Goal: Task Accomplishment & Management: Complete application form

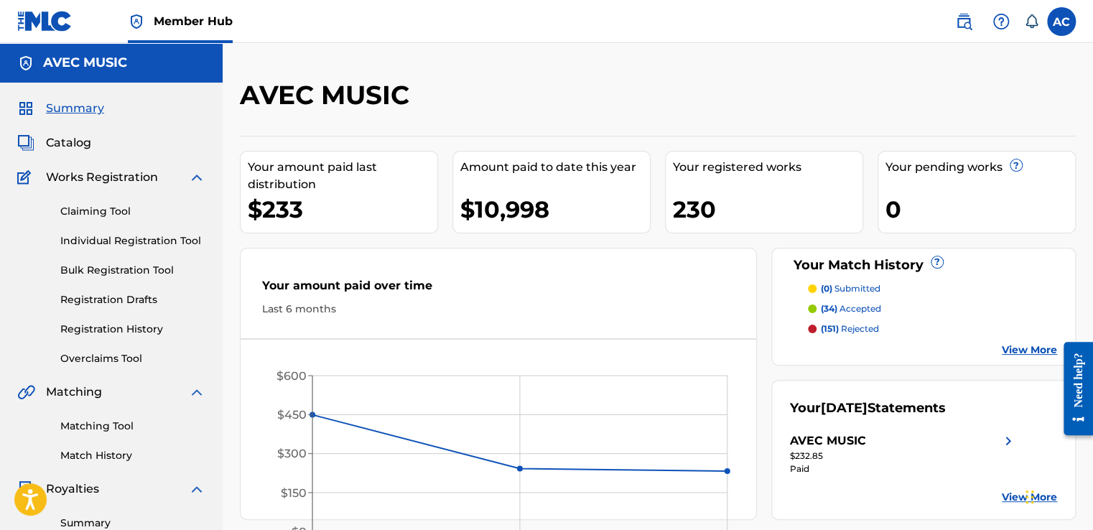
click at [96, 133] on div "Summary Catalog Works Registration Claiming Tool Individual Registration Tool B…" at bounding box center [111, 452] width 223 height 739
click at [1054, 15] on label at bounding box center [1061, 21] width 29 height 29
click at [1062, 22] on input "[PERSON_NAME] [EMAIL_ADDRESS][DOMAIN_NAME] Notification Preferences Profile Log…" at bounding box center [1062, 22] width 0 height 0
click at [1054, 17] on div "AC [PERSON_NAME] [EMAIL_ADDRESS][DOMAIN_NAME] Notification Preferences Profile …" at bounding box center [1061, 21] width 29 height 29
click at [1063, 18] on label at bounding box center [1061, 21] width 29 height 29
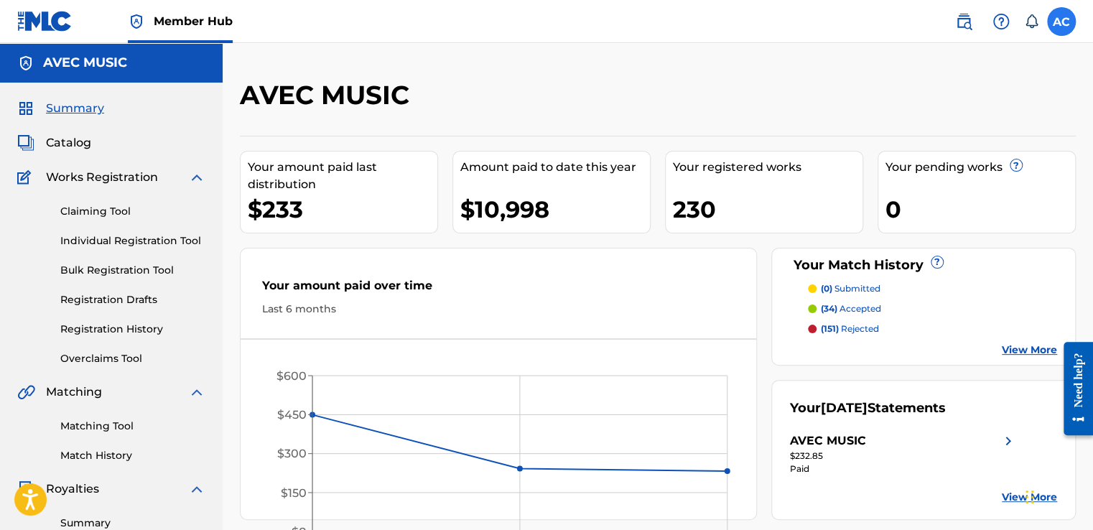
click at [1062, 22] on input "[PERSON_NAME] [EMAIL_ADDRESS][DOMAIN_NAME] Notification Preferences Profile Log…" at bounding box center [1062, 22] width 0 height 0
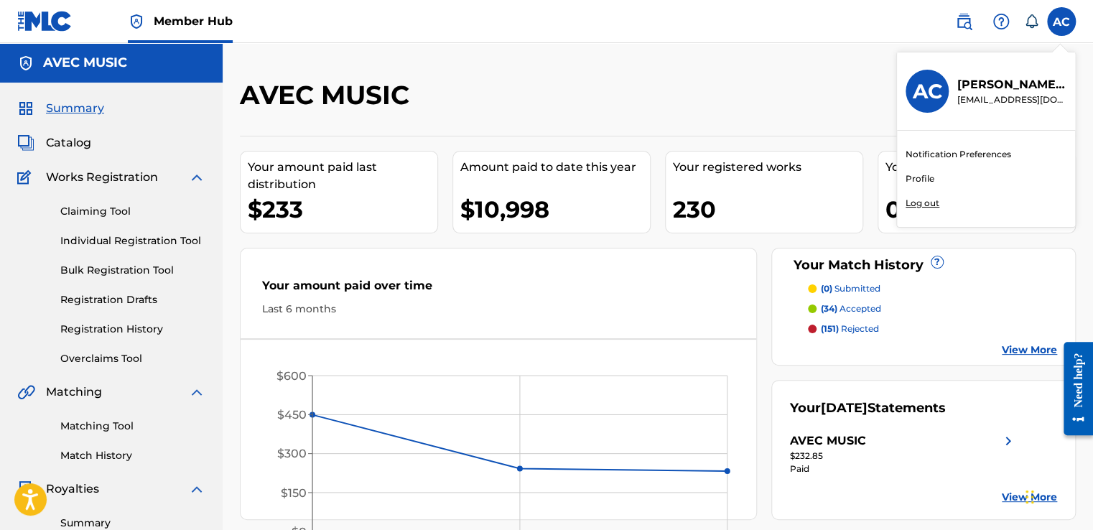
click at [917, 177] on link "Profile" at bounding box center [920, 178] width 29 height 13
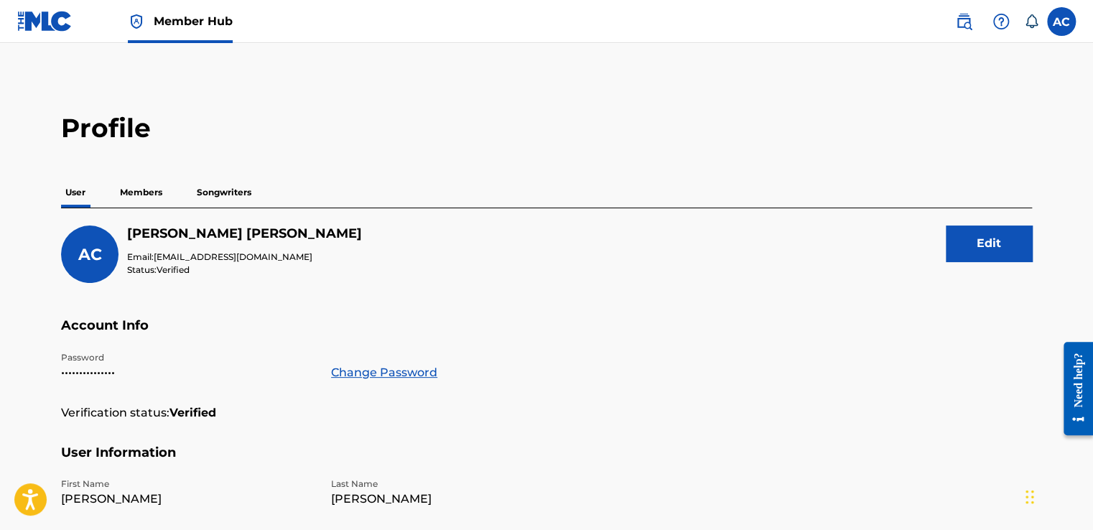
click at [131, 202] on p "Members" at bounding box center [141, 192] width 51 height 30
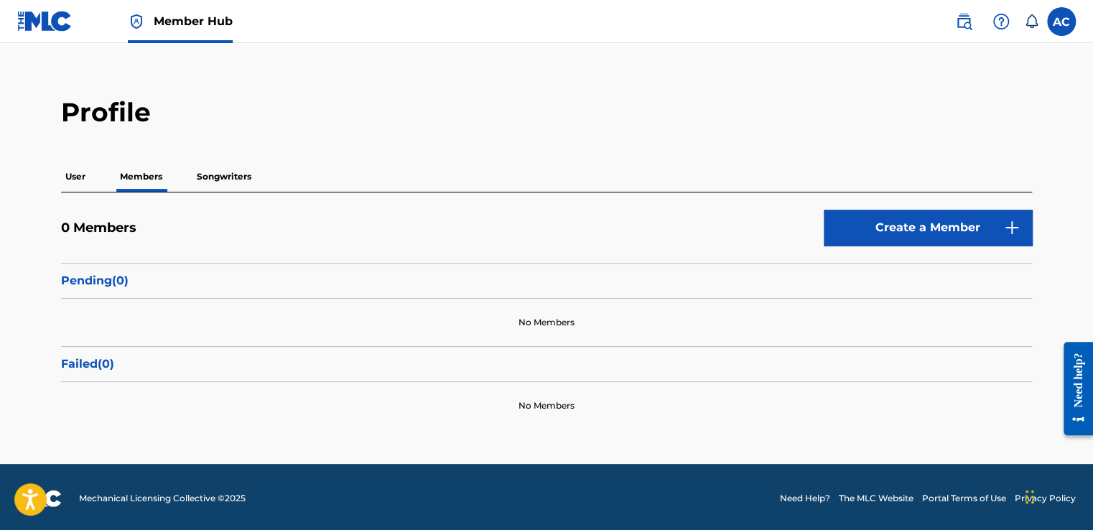
scroll to position [17, 0]
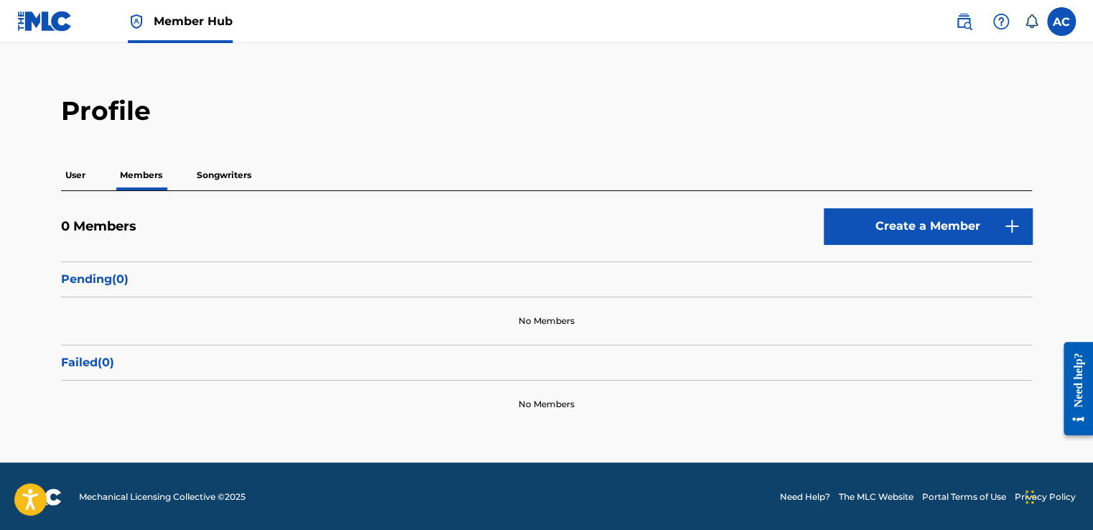
click at [225, 174] on p "Songwriters" at bounding box center [224, 175] width 63 height 30
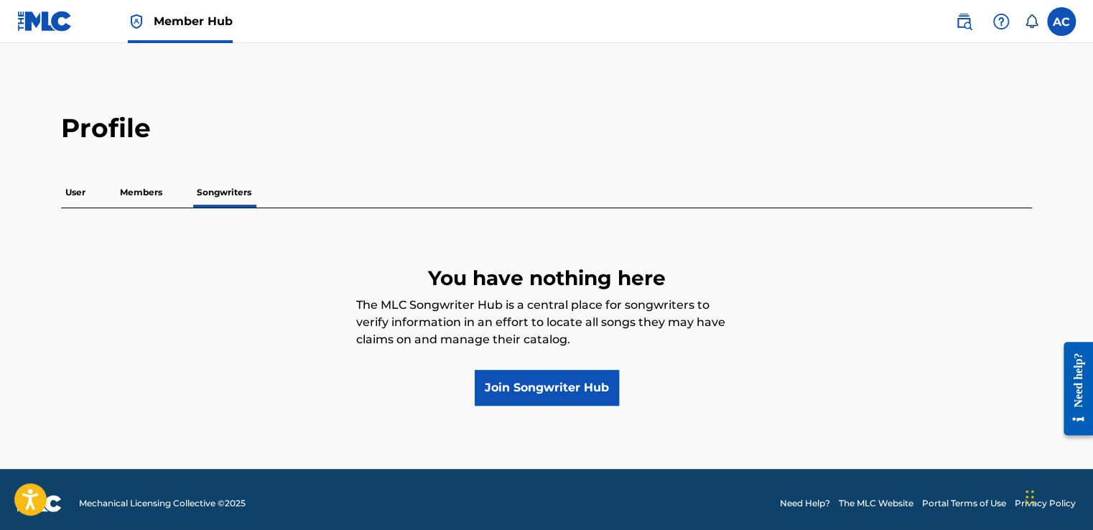
click at [141, 193] on p "Members" at bounding box center [141, 192] width 51 height 30
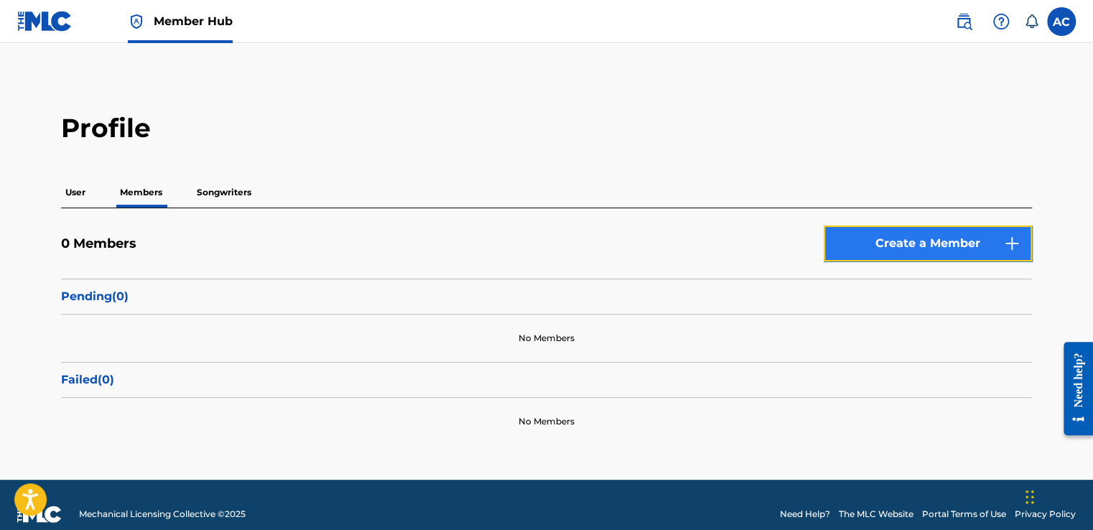
click at [943, 233] on link "Create a Member" at bounding box center [928, 244] width 208 height 36
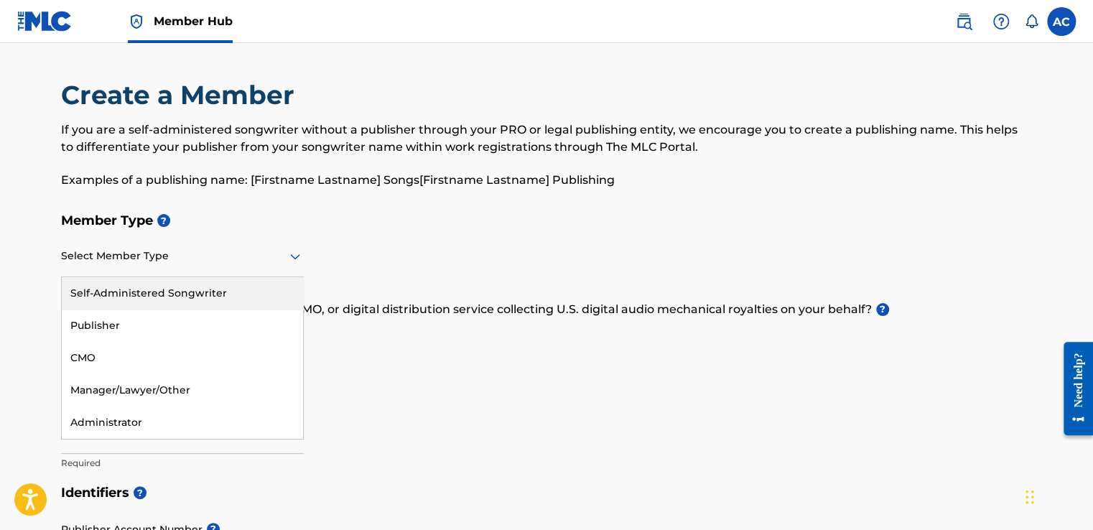
click at [294, 255] on icon at bounding box center [295, 256] width 17 height 17
click at [190, 291] on div "Self-Administered Songwriter" at bounding box center [182, 293] width 241 height 32
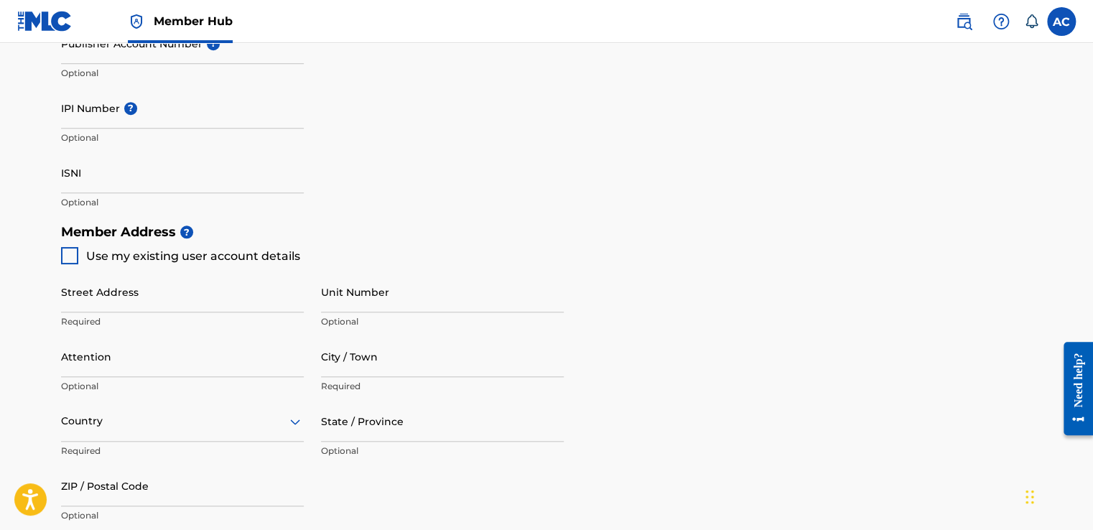
scroll to position [488, 0]
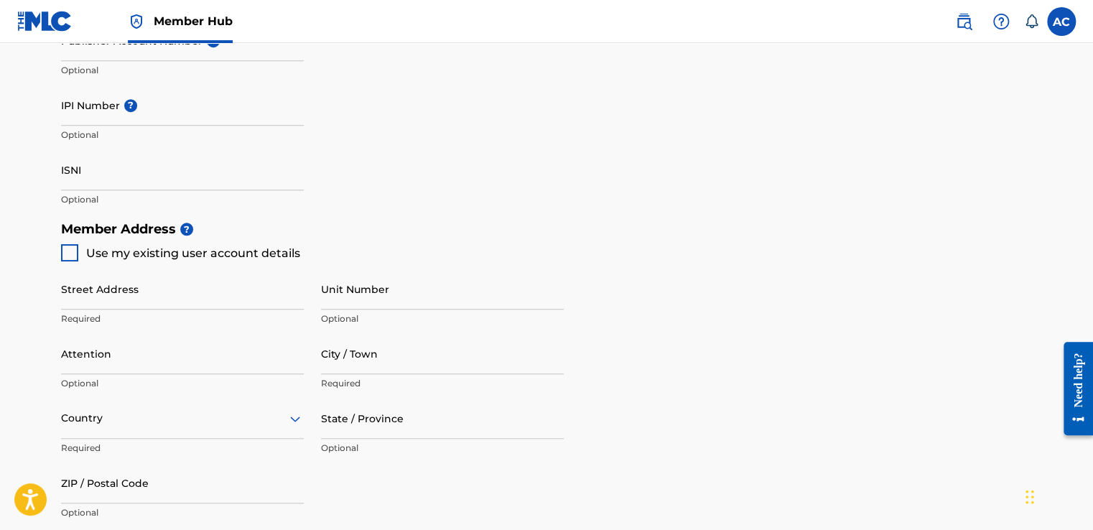
click at [68, 249] on div at bounding box center [69, 252] width 17 height 17
type input "[STREET_ADDRESS][PERSON_NAME]"
type input "[US_STATE], [GEOGRAPHIC_DATA] 20032"
type input "20032"
type input "202"
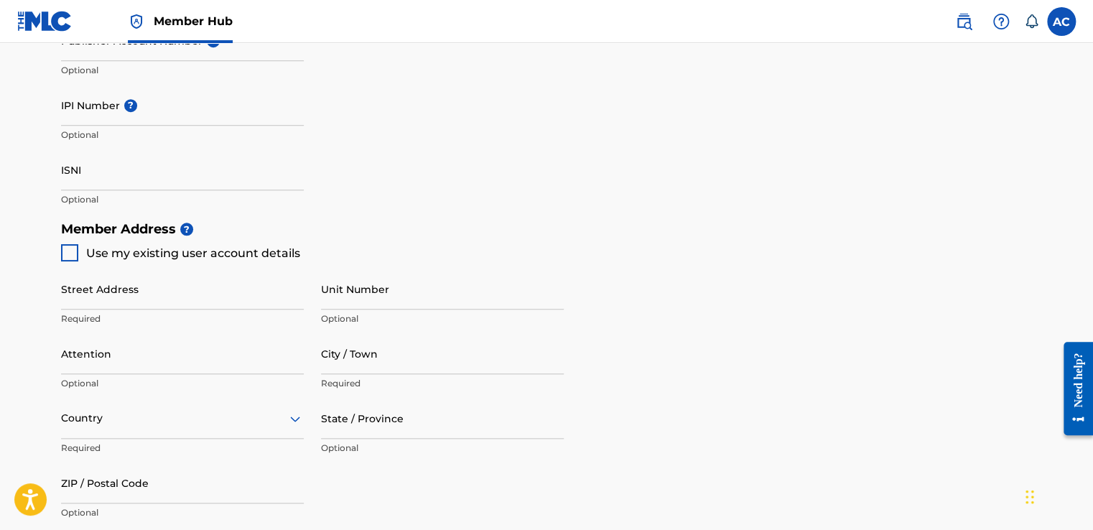
type input "3553420"
type input "[EMAIL_ADDRESS][DOMAIN_NAME]"
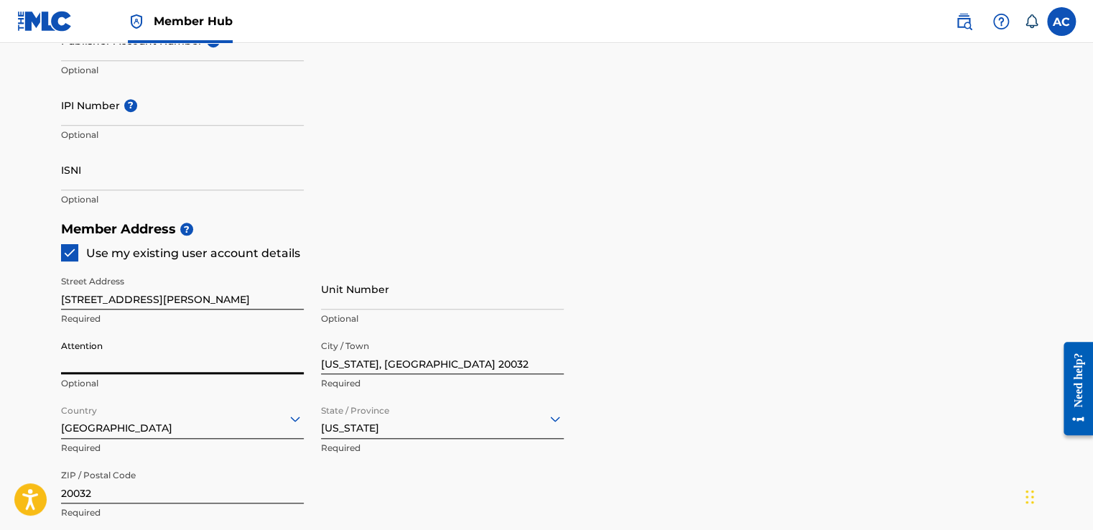
click at [73, 364] on input "Attention" at bounding box center [182, 353] width 243 height 41
type input "[PERSON_NAME] [PERSON_NAME]"
drag, startPoint x: 265, startPoint y: 365, endPoint x: 43, endPoint y: 364, distance: 222.0
click at [43, 364] on main "Create a Member If you are a self-administered songwriter without a publisher t…" at bounding box center [546, 200] width 1093 height 1290
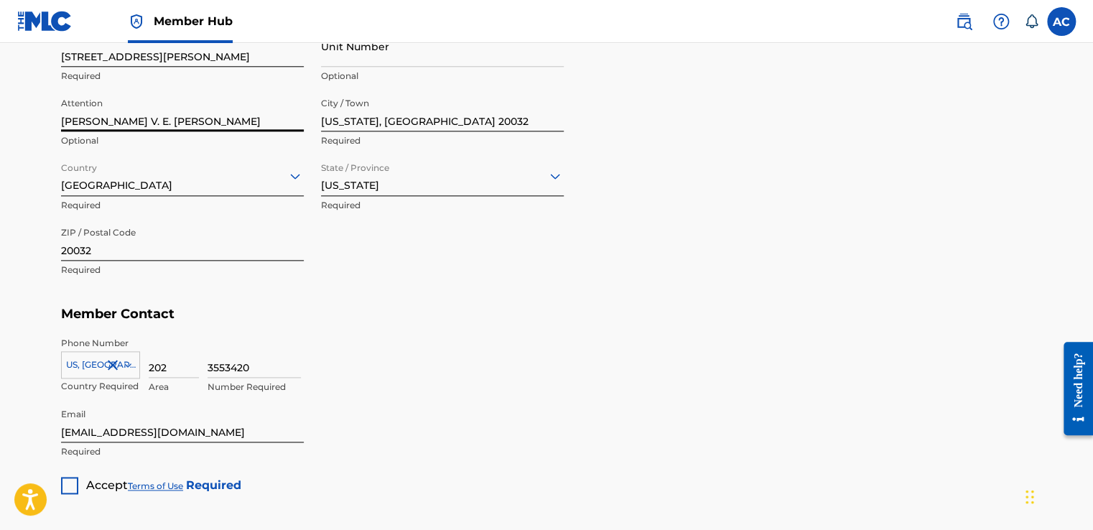
scroll to position [733, 0]
type input "[PERSON_NAME] V. E. [PERSON_NAME]"
click at [70, 484] on div at bounding box center [69, 484] width 17 height 17
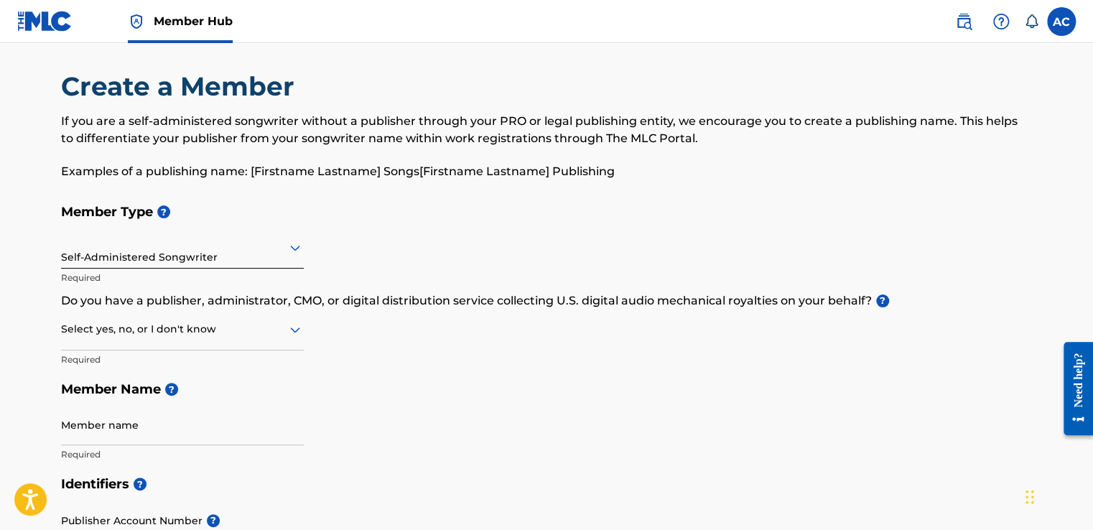
scroll to position [0, 0]
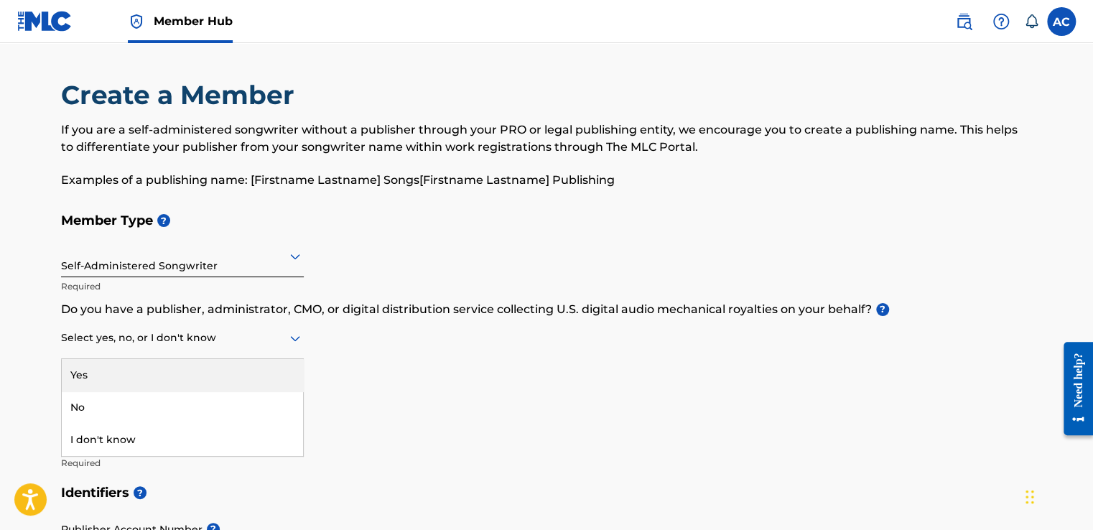
click at [294, 339] on icon at bounding box center [295, 339] width 10 height 6
click at [333, 368] on div "Member Type ? Self-Administered Songwriter Required Do you have a publisher, ad…" at bounding box center [546, 341] width 971 height 272
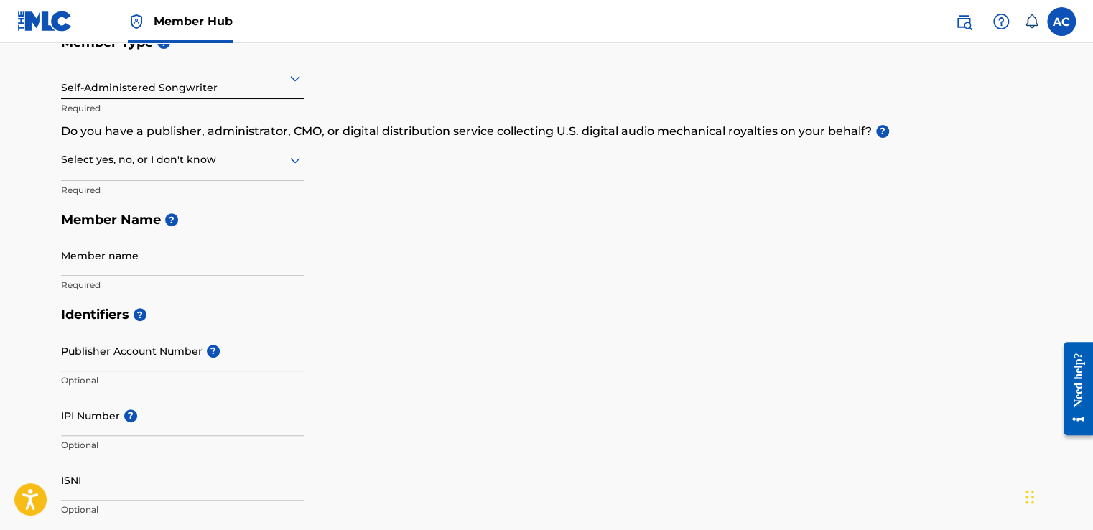
scroll to position [193, 0]
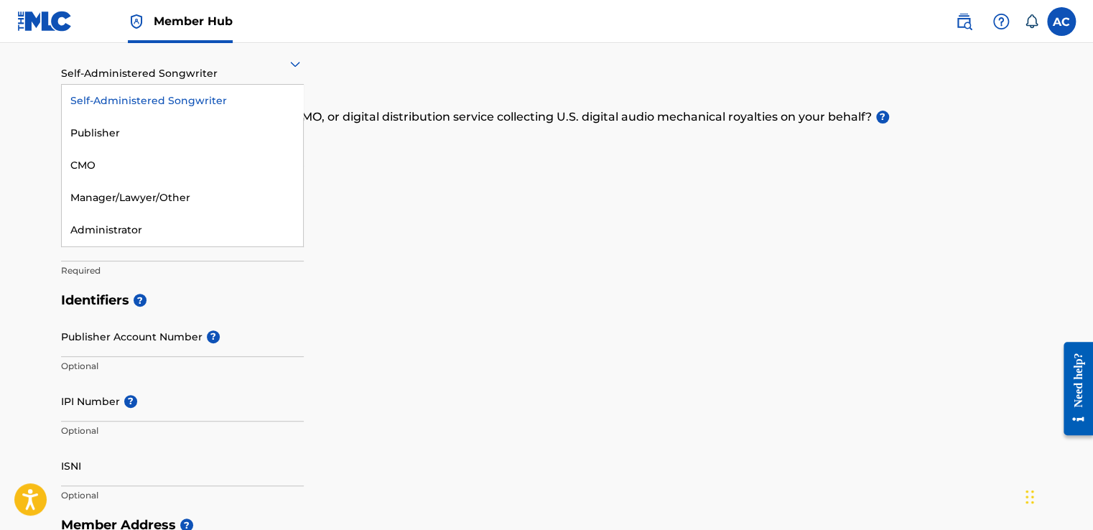
click at [299, 62] on icon at bounding box center [295, 65] width 10 height 6
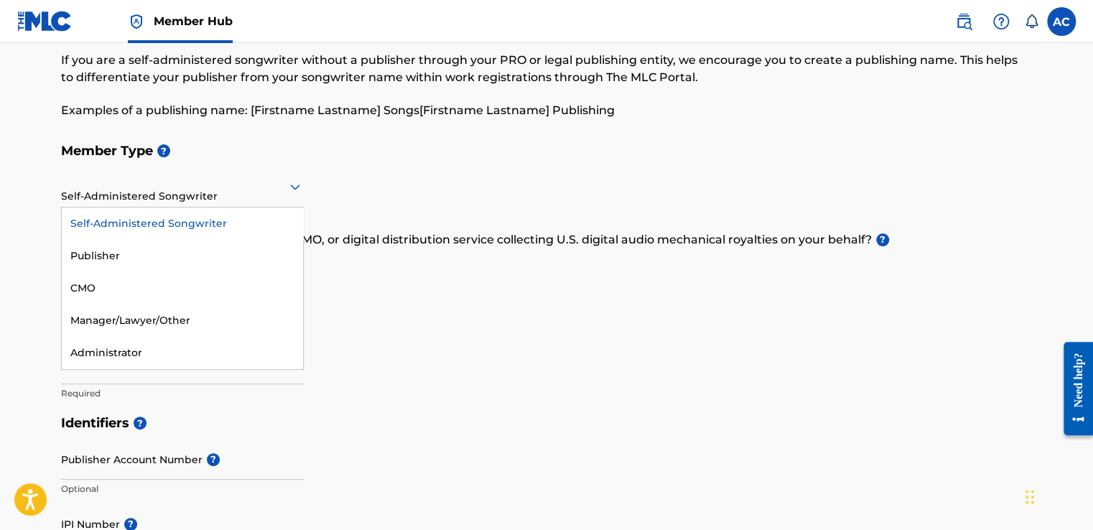
scroll to position [73, 0]
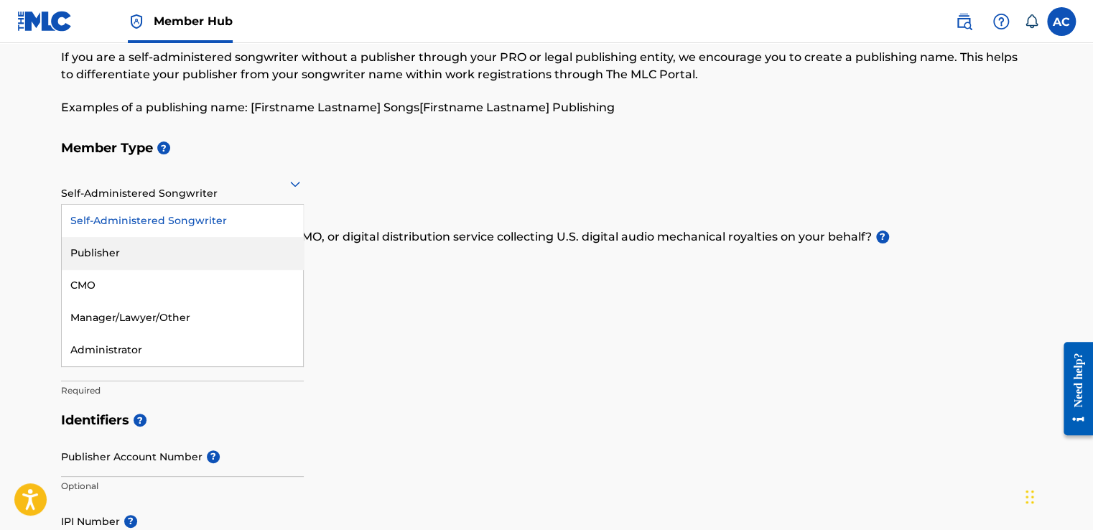
click at [98, 253] on div "Publisher" at bounding box center [182, 253] width 241 height 32
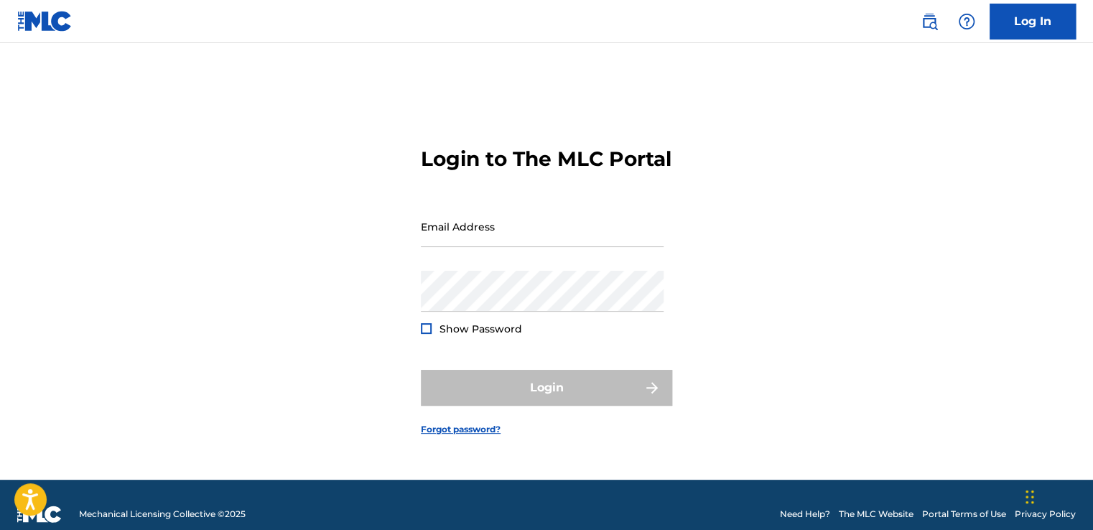
type input "[EMAIL_ADDRESS][DOMAIN_NAME]"
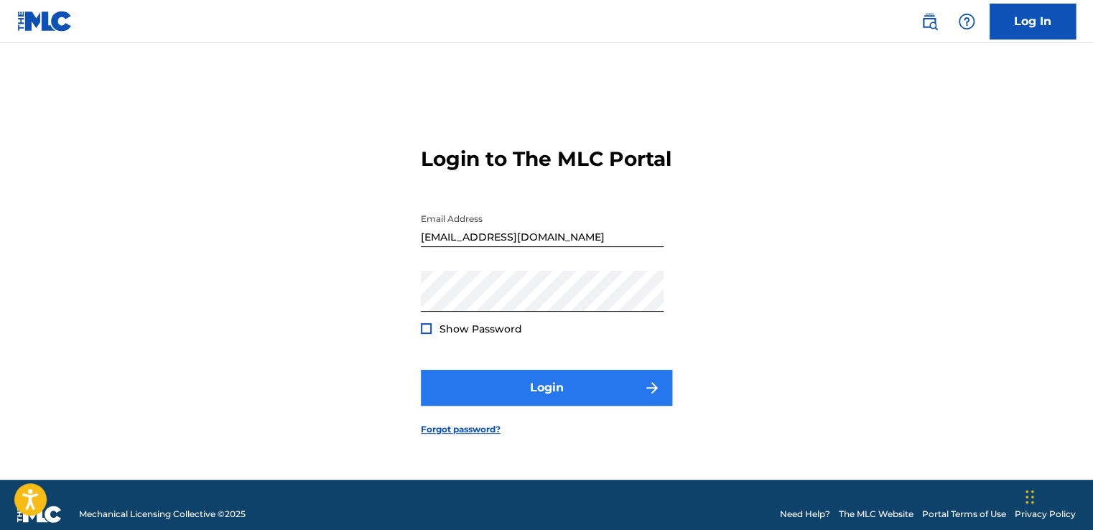
click at [551, 401] on div "Login" at bounding box center [546, 388] width 251 height 36
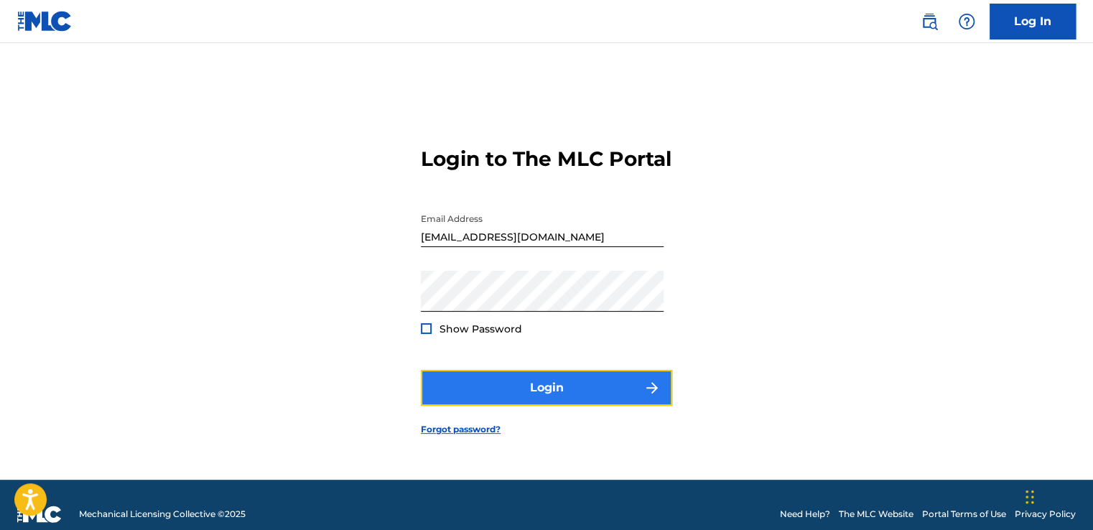
click at [551, 401] on button "Login" at bounding box center [546, 388] width 251 height 36
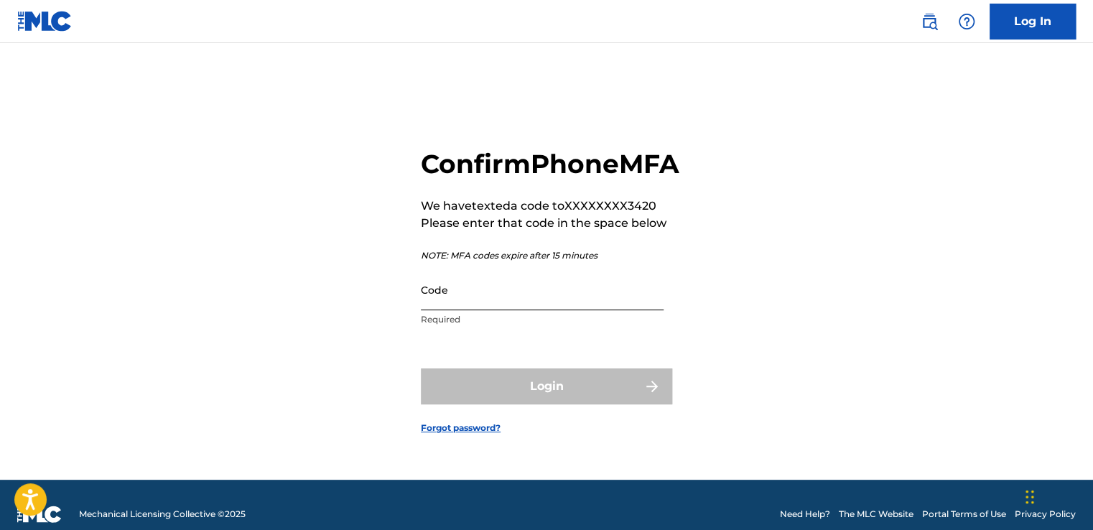
click at [422, 310] on input "Code" at bounding box center [542, 289] width 243 height 41
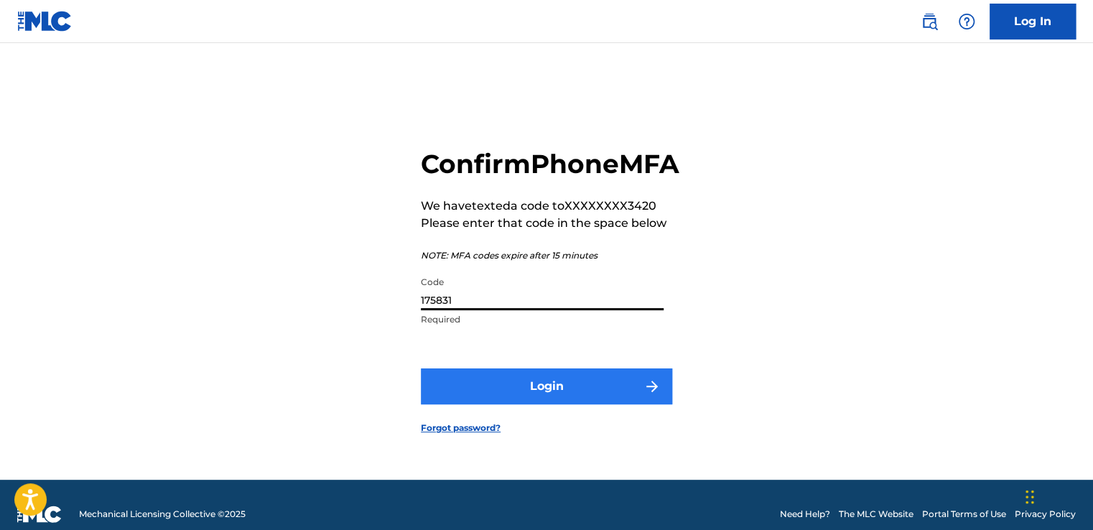
type input "175831"
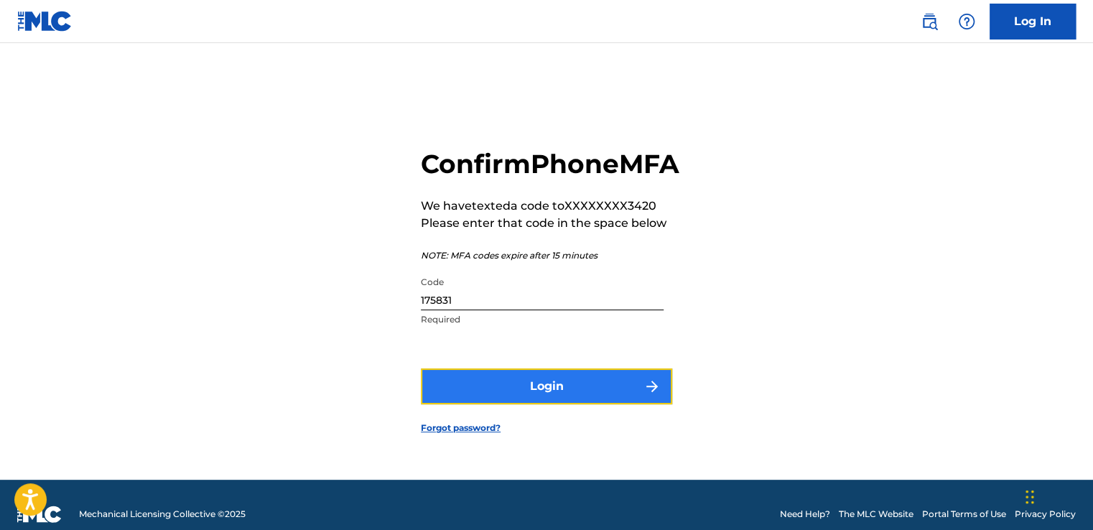
click at [514, 399] on button "Login" at bounding box center [546, 386] width 251 height 36
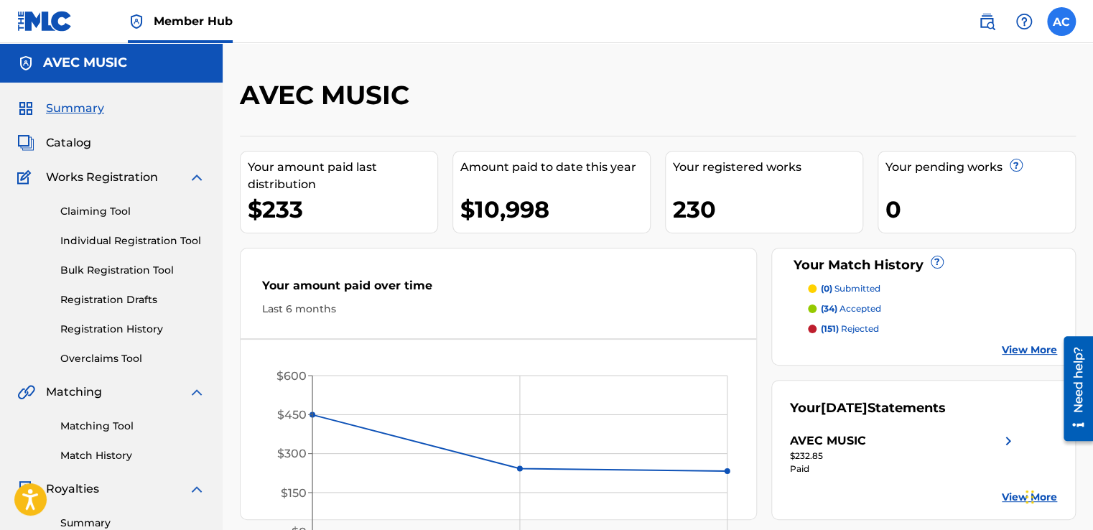
click at [1057, 19] on label at bounding box center [1061, 21] width 29 height 29
click at [1062, 22] on input "[PERSON_NAME] [EMAIL_ADDRESS][DOMAIN_NAME] Notification Preferences Profile Log…" at bounding box center [1062, 22] width 0 height 0
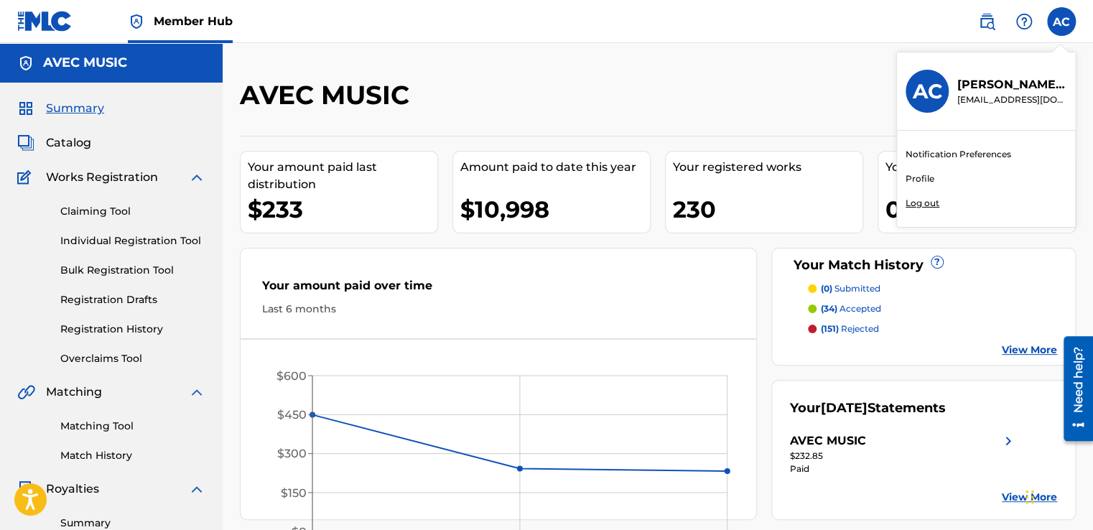
click at [919, 180] on link "Profile" at bounding box center [920, 178] width 29 height 13
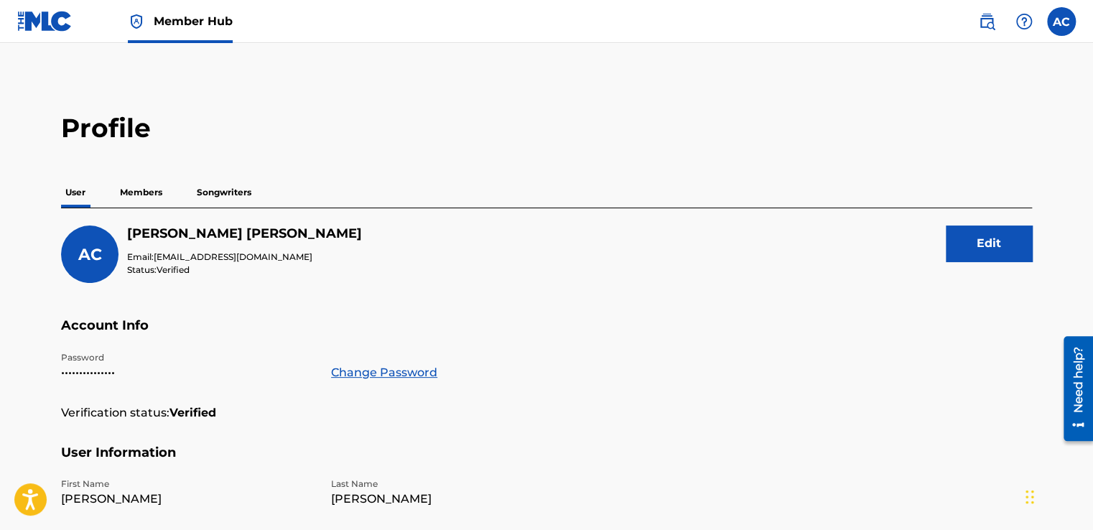
click at [140, 188] on p "Members" at bounding box center [141, 192] width 51 height 30
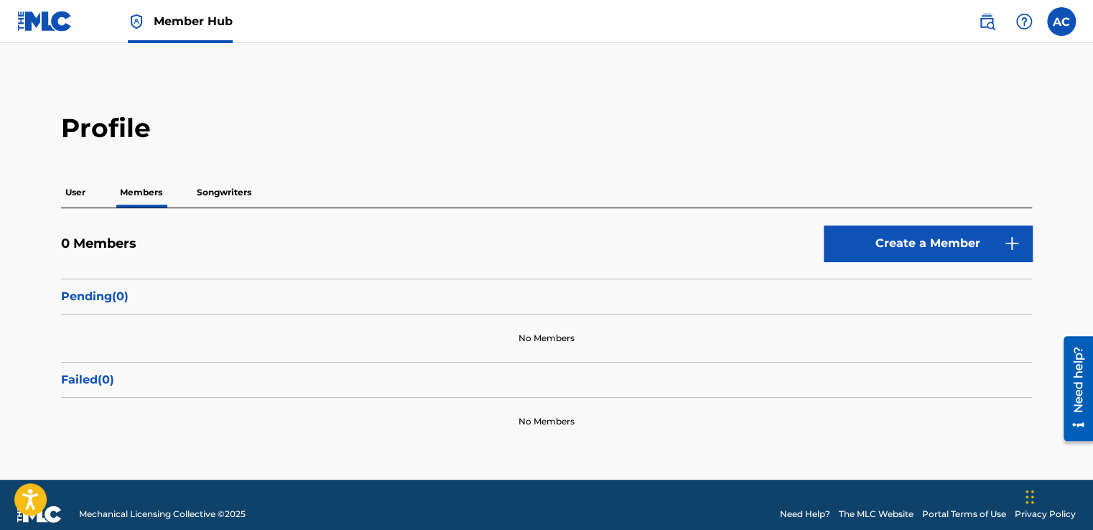
scroll to position [17, 0]
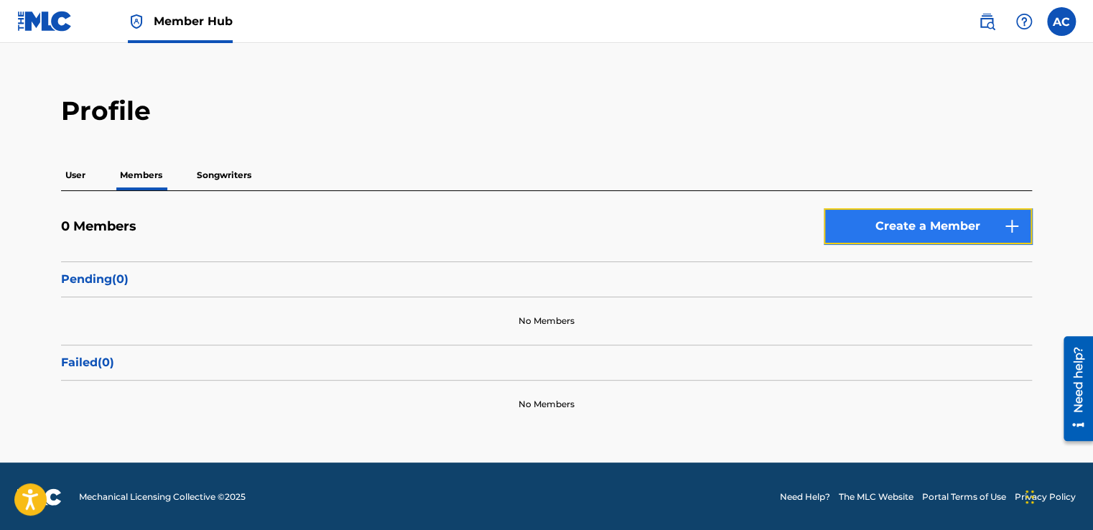
click at [936, 222] on link "Create a Member" at bounding box center [928, 226] width 208 height 36
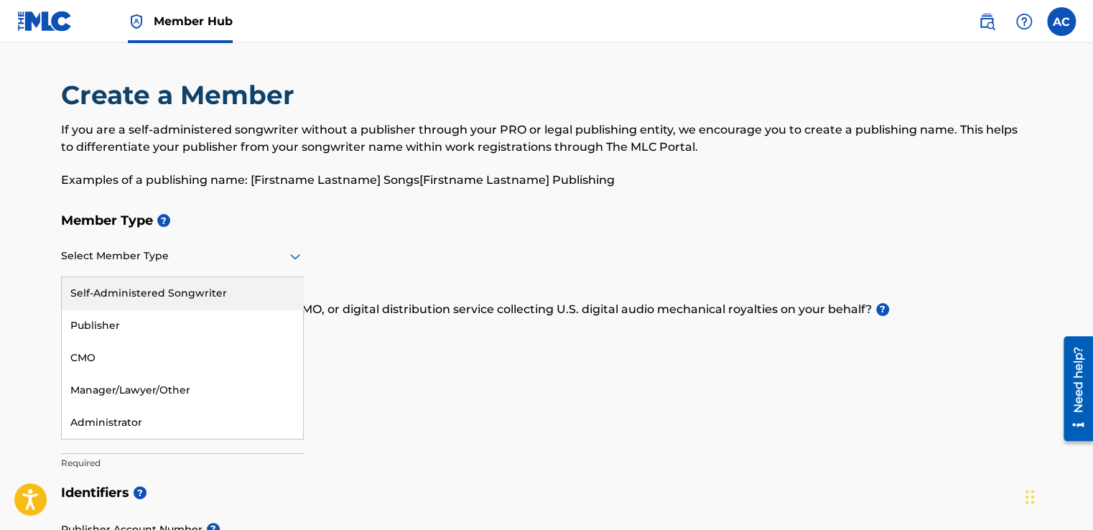
click at [116, 319] on div "Publisher" at bounding box center [182, 326] width 241 height 32
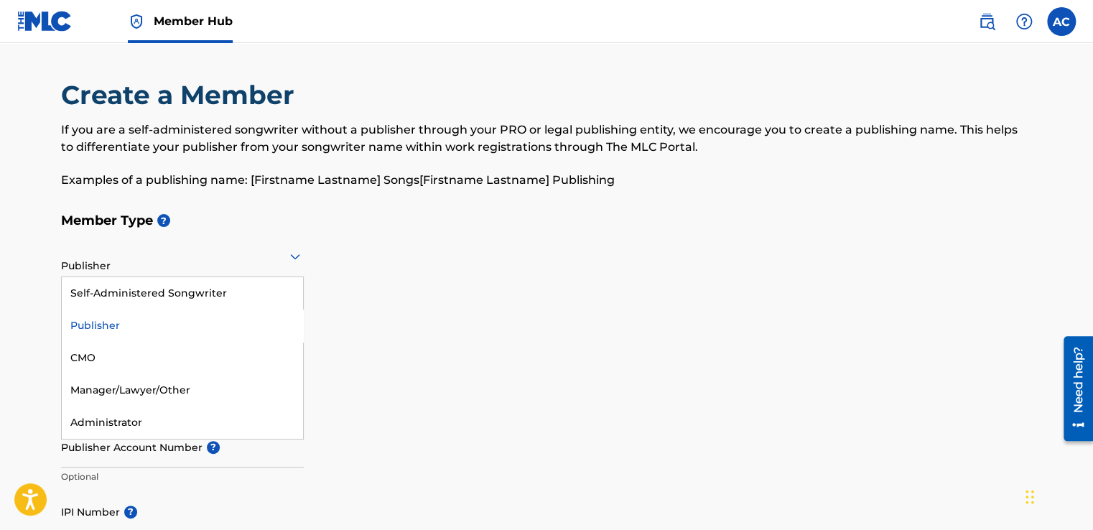
click at [100, 328] on div "Publisher" at bounding box center [182, 326] width 241 height 32
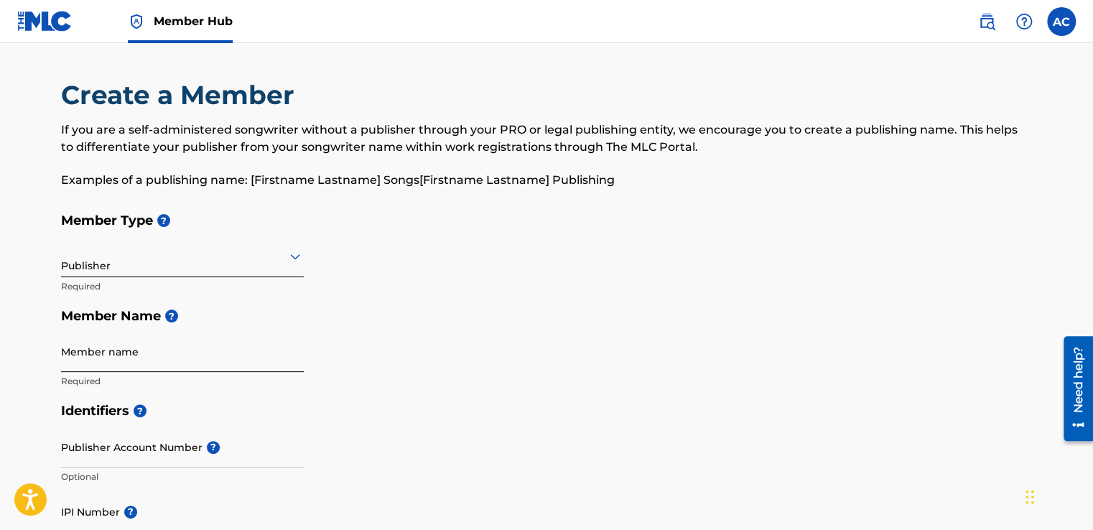
click at [97, 357] on input "Member name" at bounding box center [182, 351] width 243 height 41
click at [621, 185] on p "Examples of a publishing name: [Firstname Lastname] Songs[Firstname Lastname] P…" at bounding box center [546, 180] width 971 height 17
click at [78, 313] on h5 "Member Name ?" at bounding box center [546, 316] width 971 height 31
click at [77, 313] on h5 "Member Name ?" at bounding box center [546, 316] width 971 height 31
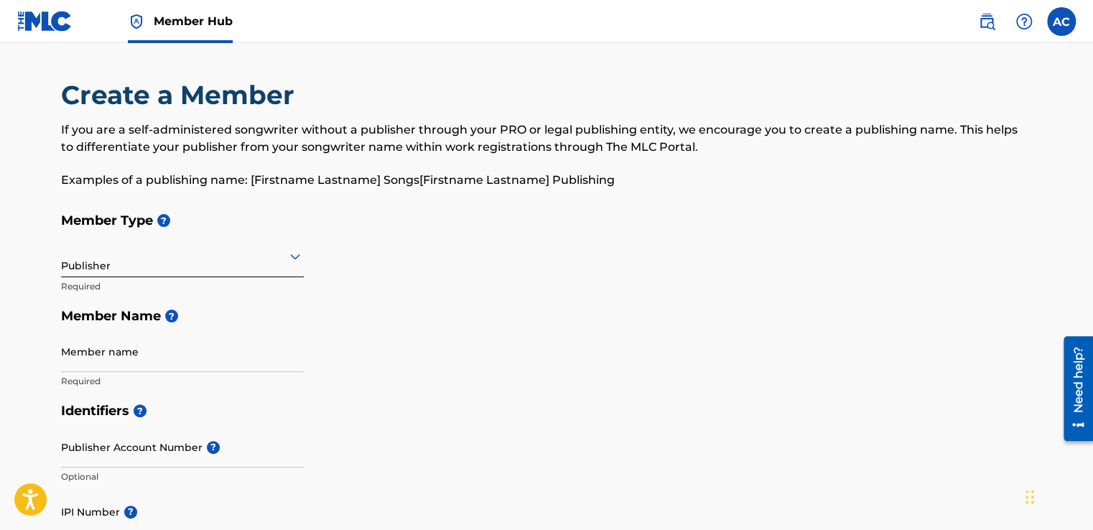
click at [161, 260] on div at bounding box center [182, 256] width 243 height 18
click at [399, 246] on div "Member Type ? Publisher Required Member Name ? Member name Required" at bounding box center [546, 300] width 971 height 190
click at [96, 324] on h5 "Member Name ?" at bounding box center [546, 316] width 971 height 31
click at [69, 348] on input "Member name" at bounding box center [182, 351] width 243 height 41
click at [379, 236] on h5 "Member Type ?" at bounding box center [546, 220] width 971 height 31
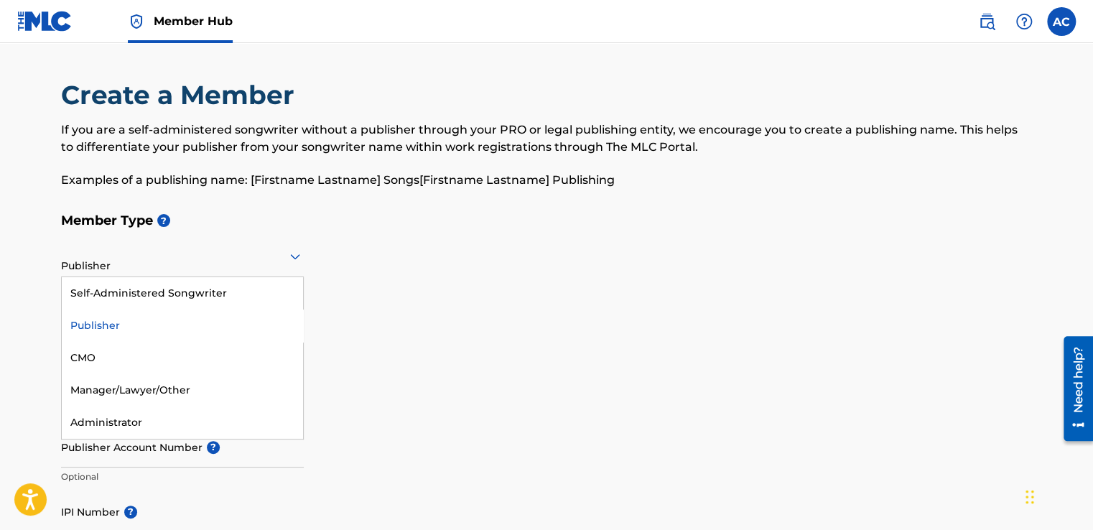
click at [294, 257] on icon at bounding box center [295, 257] width 10 height 6
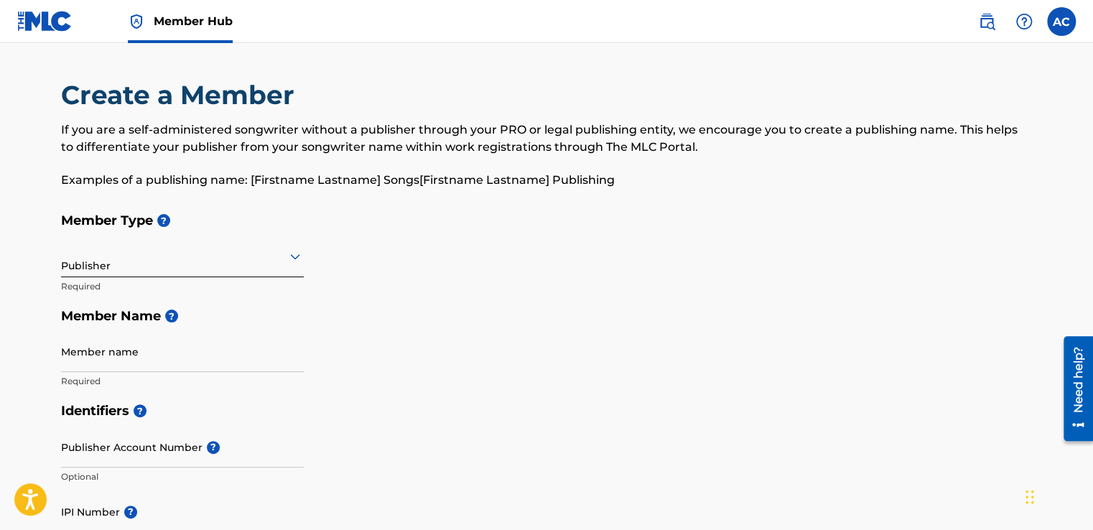
click at [331, 318] on h5 "Member Name ?" at bounding box center [546, 316] width 971 height 31
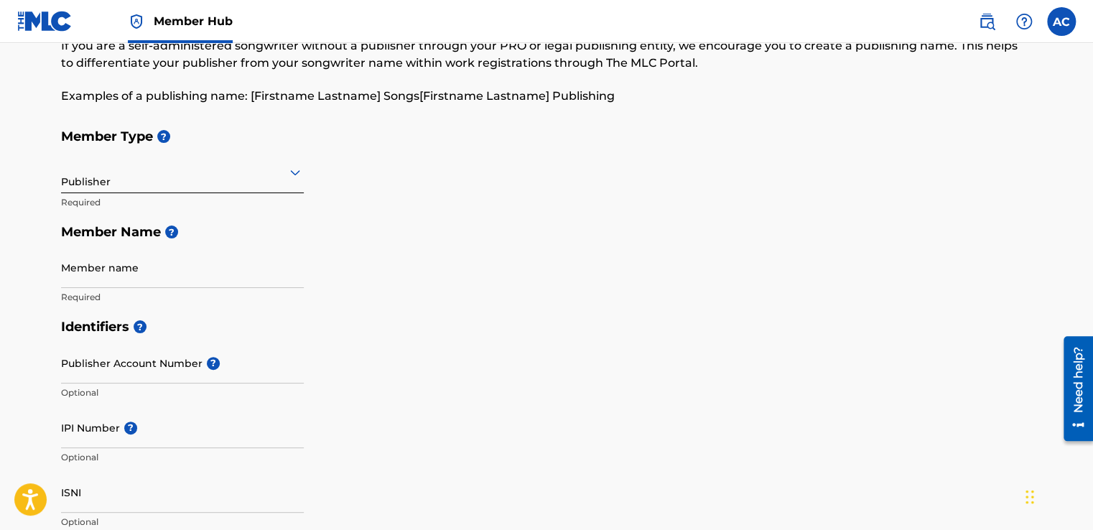
scroll to position [86, 0]
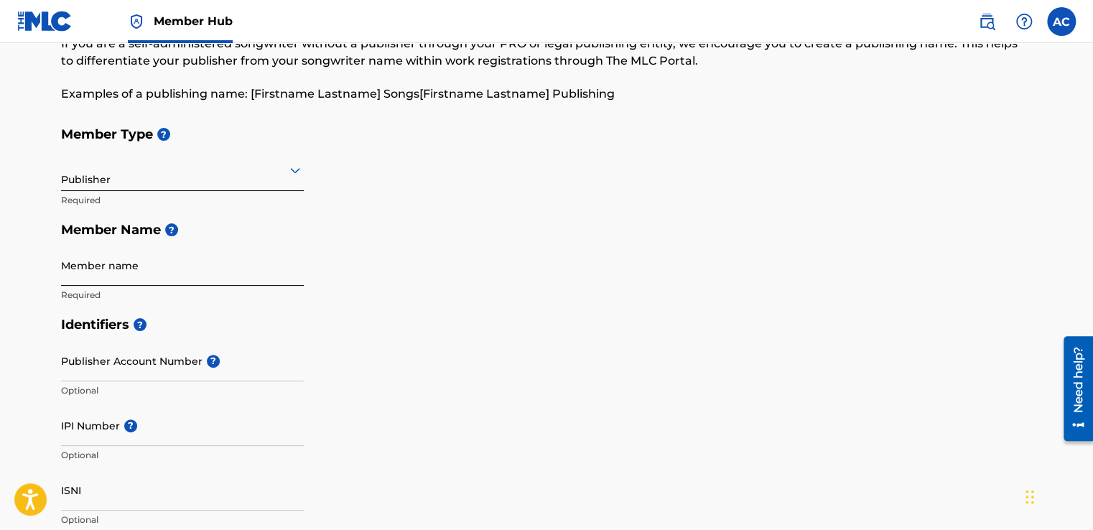
click at [72, 269] on input "Member name" at bounding box center [182, 265] width 243 height 41
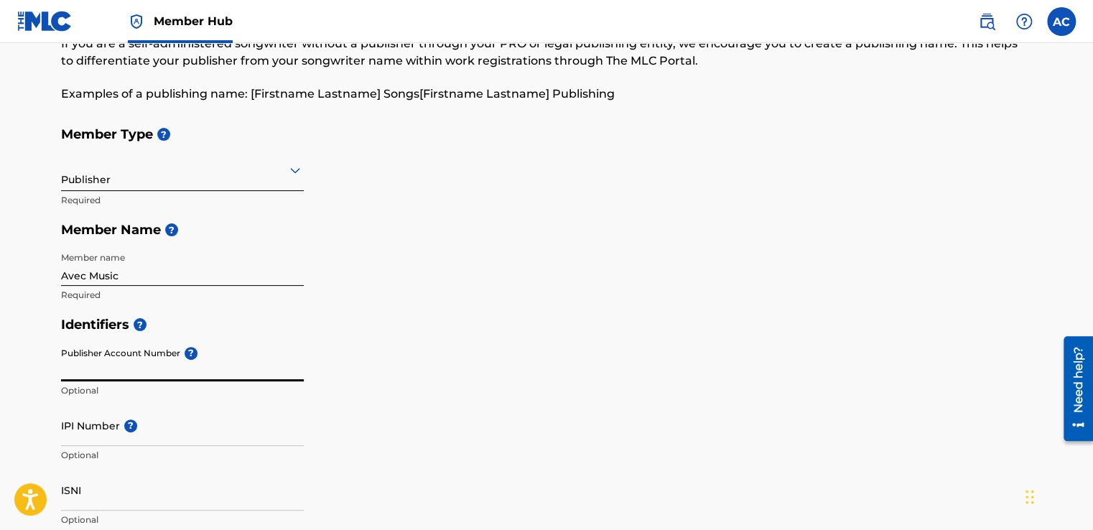
click at [62, 358] on input "Publisher Account Number ?" at bounding box center [182, 360] width 243 height 41
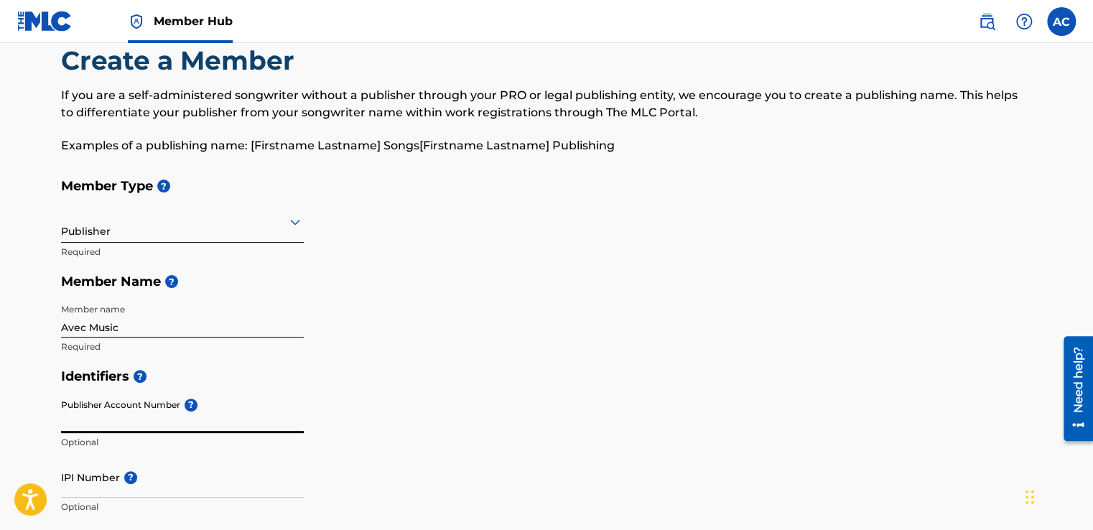
scroll to position [48, 0]
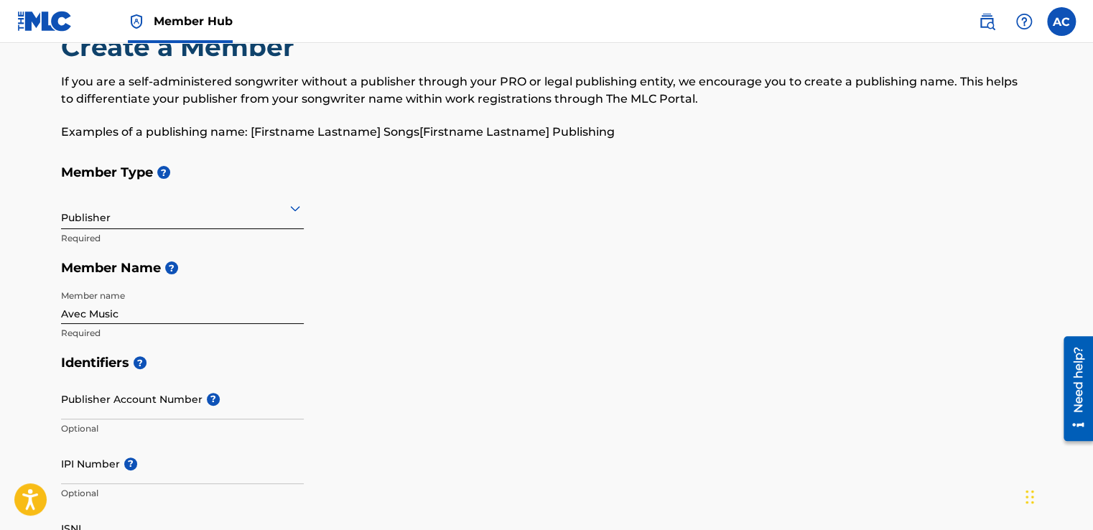
click at [891, 419] on div "Identifiers ? Publisher Account Number ? Optional IPI Number ? Optional ISNI Op…" at bounding box center [546, 460] width 971 height 225
click at [87, 316] on input "Avec Music" at bounding box center [182, 303] width 243 height 41
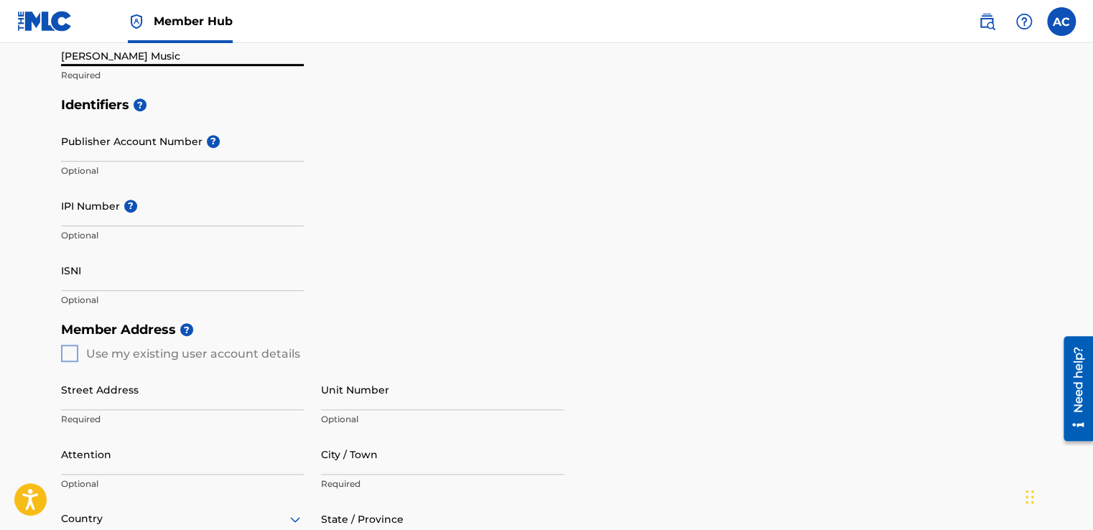
scroll to position [307, 0]
type input "Ms Pearl Music"
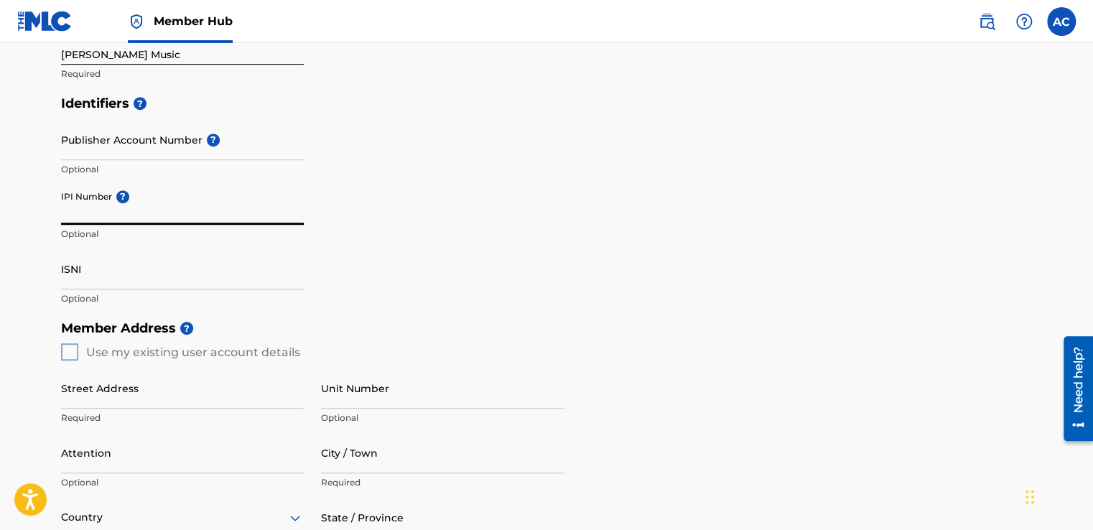
click at [69, 215] on input "IPI Number ?" at bounding box center [182, 204] width 243 height 41
type input "00620426388"
click at [80, 271] on input "ISNI" at bounding box center [182, 269] width 243 height 41
click at [71, 355] on div "Member Address ? Use my existing user account details Street Address Required U…" at bounding box center [546, 477] width 971 height 328
click at [66, 351] on div "Member Address ? Use my existing user account details Street Address Required U…" at bounding box center [546, 477] width 971 height 328
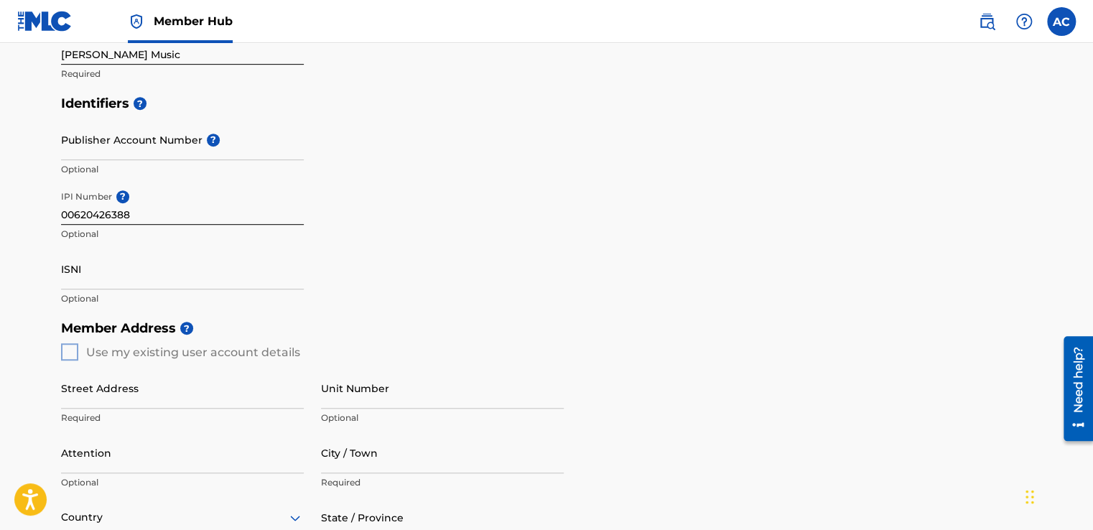
click at [66, 351] on div "Member Address ? Use my existing user account details Street Address Required U…" at bounding box center [546, 477] width 971 height 328
click at [75, 348] on div "Member Address ? Use my existing user account details Street Address Required U…" at bounding box center [546, 477] width 971 height 328
click at [72, 370] on input "Street Address" at bounding box center [182, 388] width 243 height 41
click at [73, 350] on div "Member Address ? Use my existing user account details Street Address Required U…" at bounding box center [546, 477] width 971 height 328
click at [75, 345] on div "Member Address ? Use my existing user account details Street Address Required U…" at bounding box center [546, 477] width 971 height 328
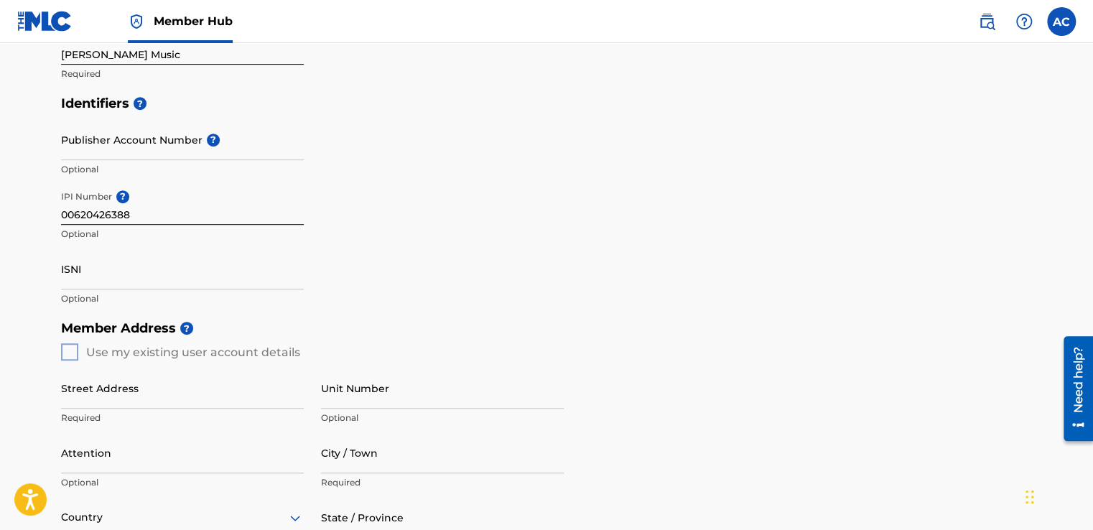
click at [80, 345] on div "Member Address ? Use my existing user account details Street Address Required U…" at bounding box center [546, 477] width 971 height 328
click at [75, 347] on div "Member Address ? Use my existing user account details Street Address Required U…" at bounding box center [546, 477] width 971 height 328
click at [68, 368] on input "Street Address" at bounding box center [182, 388] width 243 height 41
type input "[STREET_ADDRESS][PERSON_NAME]"
type input "[US_STATE], [GEOGRAPHIC_DATA] 20032"
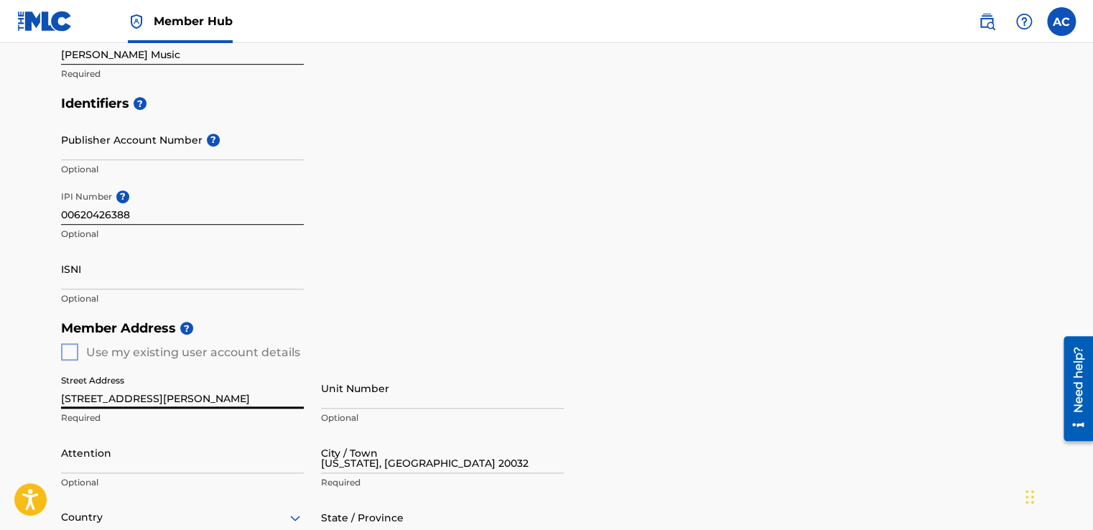
type input "[GEOGRAPHIC_DATA]"
type input "20032"
type input "1"
type input "202"
type input "3553420"
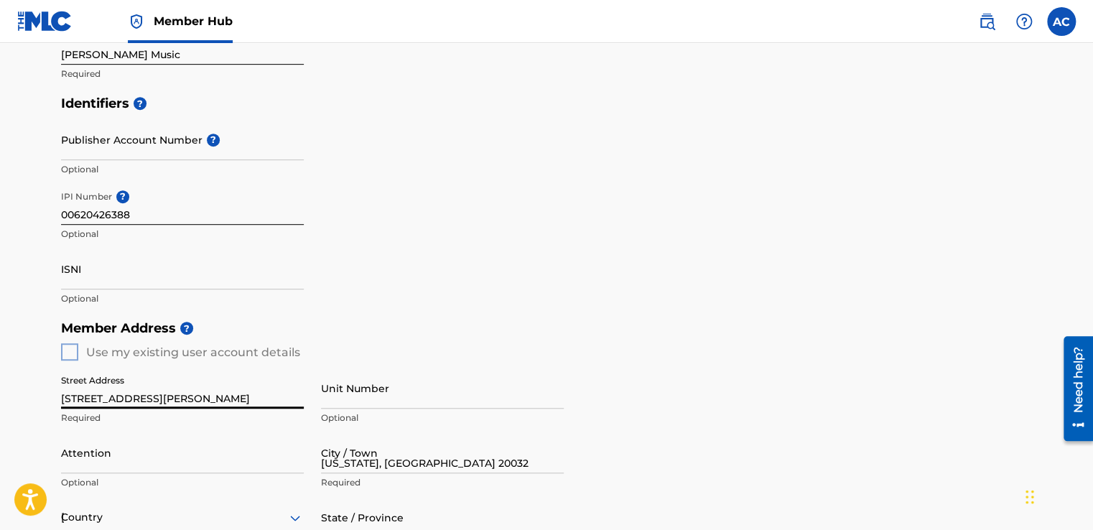
type input "[EMAIL_ADDRESS][DOMAIN_NAME]"
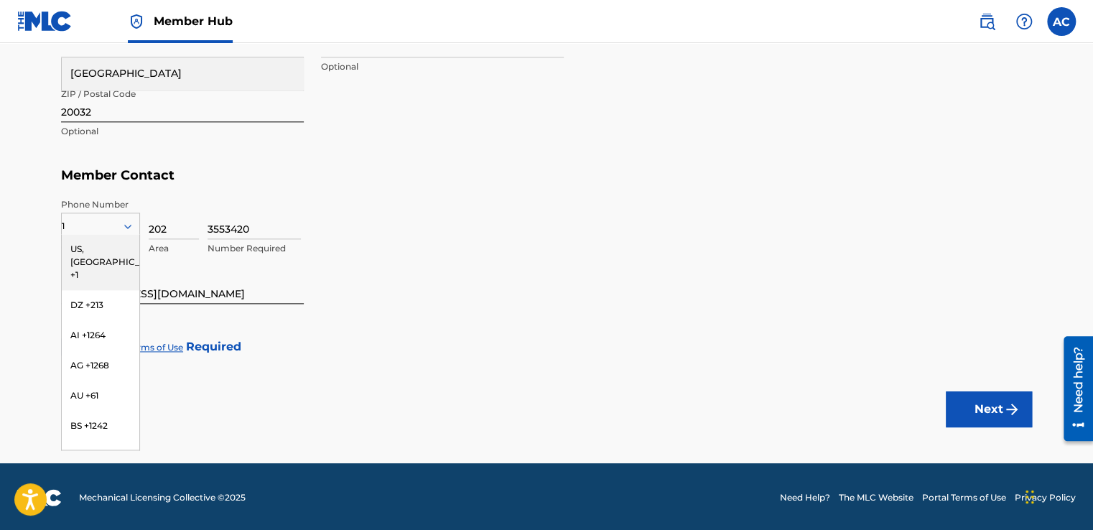
scroll to position [789, 0]
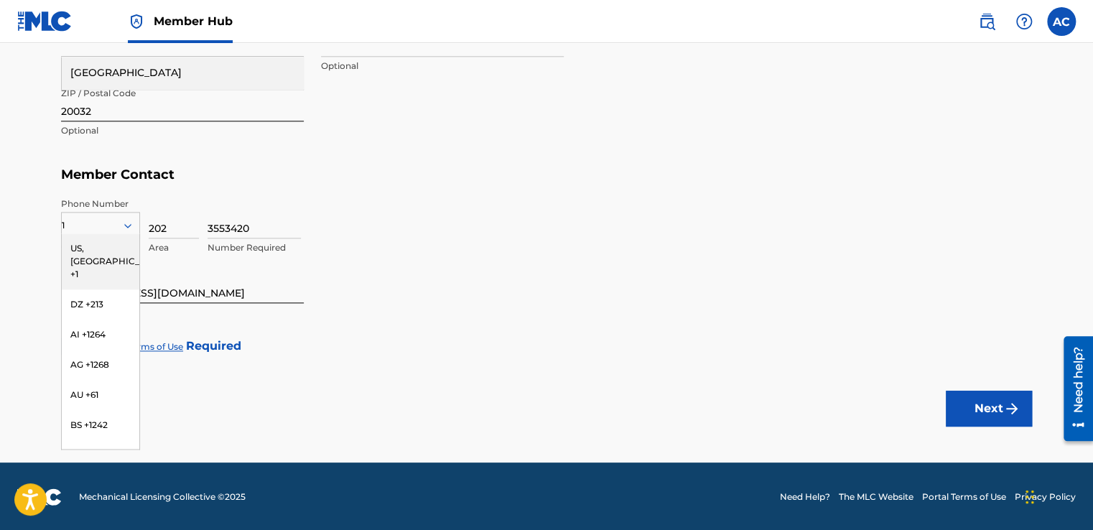
click at [114, 174] on h5 "Member Contact" at bounding box center [546, 174] width 971 height 31
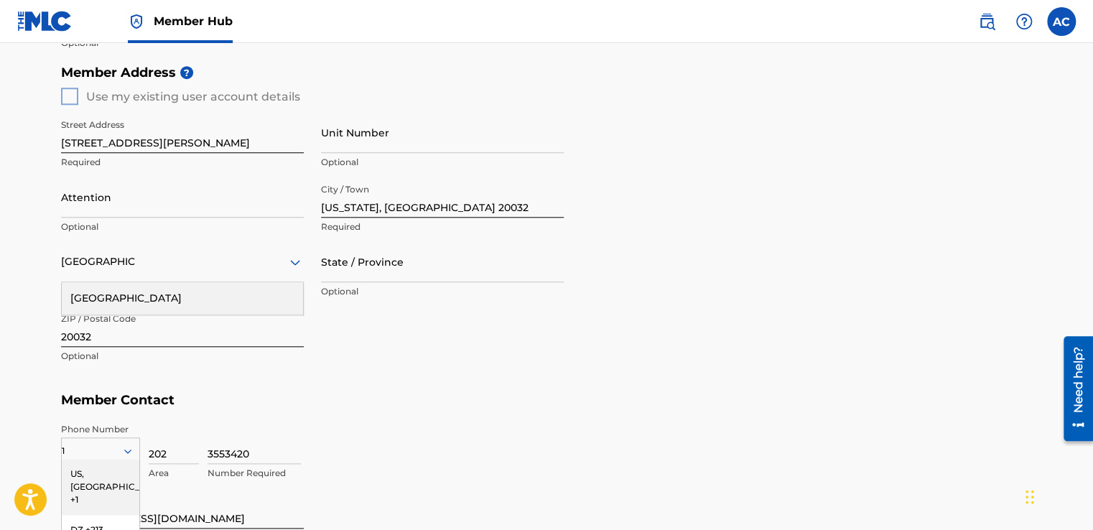
scroll to position [562, 0]
click at [135, 208] on input "Attention" at bounding box center [182, 198] width 243 height 41
type input "[PERSON_NAME] V. E. [PERSON_NAME]"
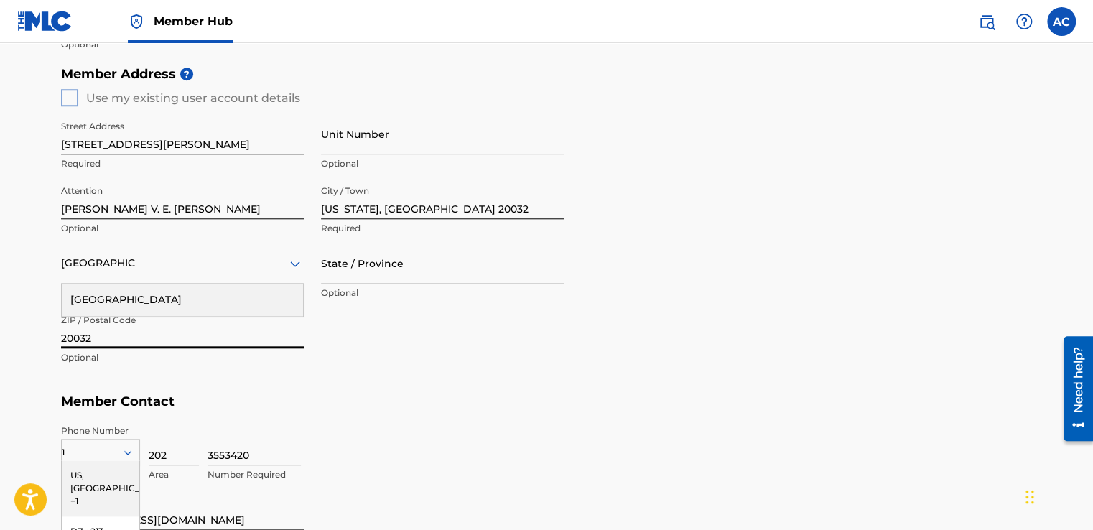
click at [301, 329] on input "20032" at bounding box center [182, 327] width 243 height 41
click at [357, 333] on div "Street Address 935 Blakney Lane, SE Required Unit Number Optional Attention Als…" at bounding box center [312, 242] width 503 height 273
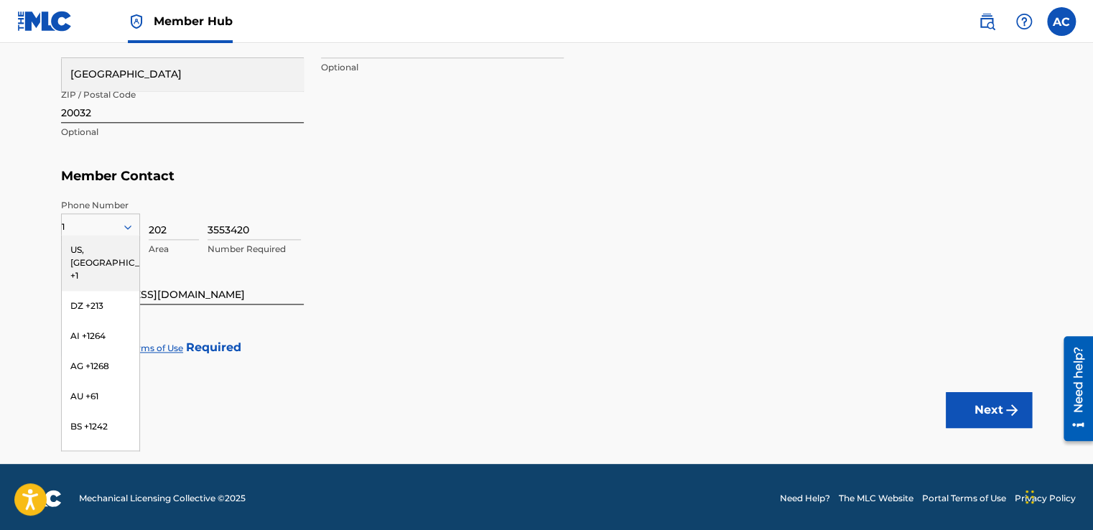
scroll to position [789, 0]
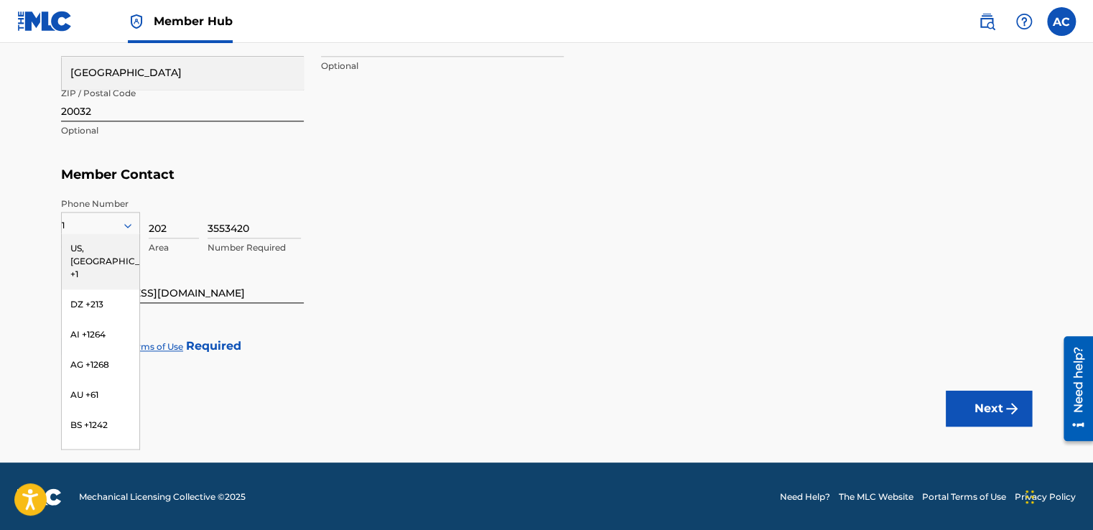
click at [143, 165] on h5 "Member Contact" at bounding box center [546, 174] width 971 height 31
click at [226, 223] on input "3553420" at bounding box center [254, 218] width 93 height 41
type input "3553420"
click at [210, 281] on input "[EMAIL_ADDRESS][DOMAIN_NAME]" at bounding box center [182, 282] width 243 height 41
click at [212, 287] on input "[EMAIL_ADDRESS][DOMAIN_NAME]" at bounding box center [182, 282] width 243 height 41
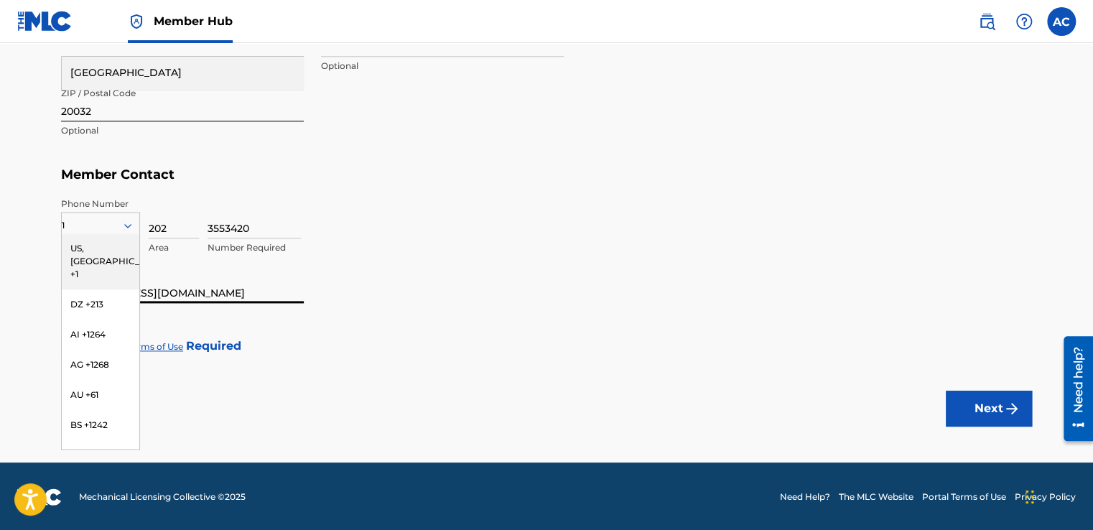
click at [185, 290] on input "[EMAIL_ADDRESS][DOMAIN_NAME]" at bounding box center [182, 282] width 243 height 41
click at [162, 291] on input "[EMAIL_ADDRESS][DOMAIN_NAME]" at bounding box center [182, 282] width 243 height 41
click at [261, 167] on h5 "Member Contact" at bounding box center [546, 174] width 971 height 31
click at [162, 350] on link "Terms of Use" at bounding box center [155, 346] width 55 height 11
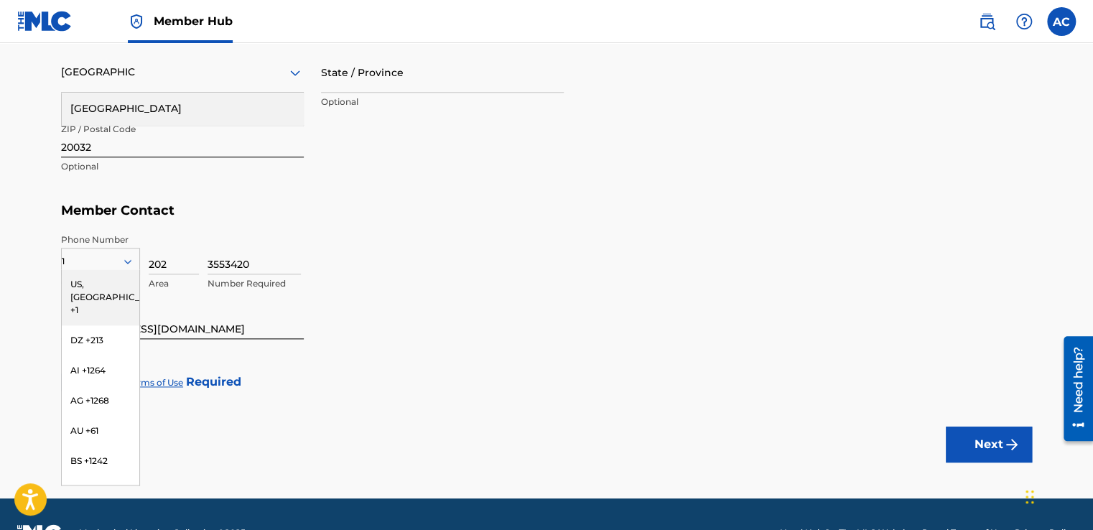
scroll to position [789, 0]
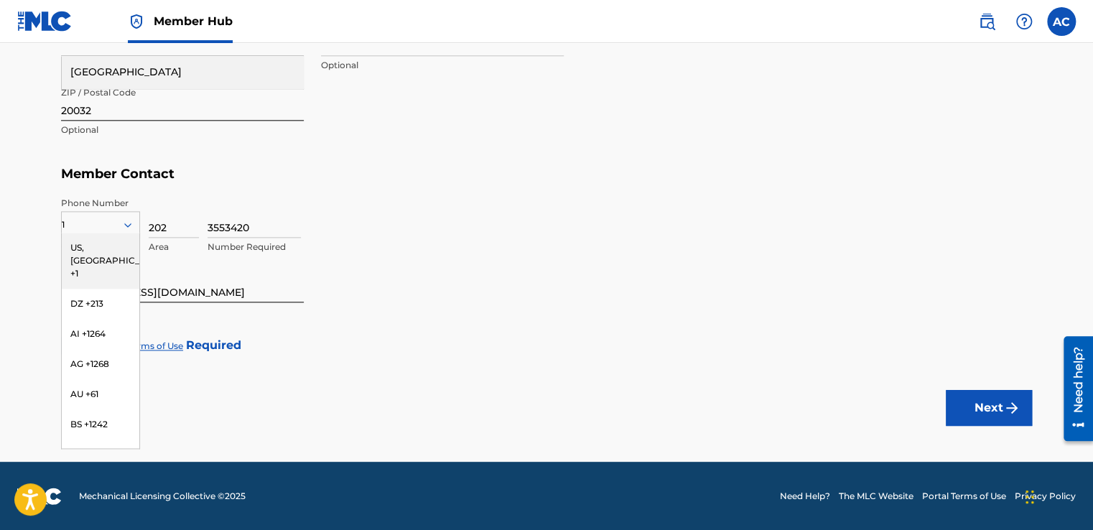
click at [295, 106] on input "20032" at bounding box center [182, 100] width 243 height 41
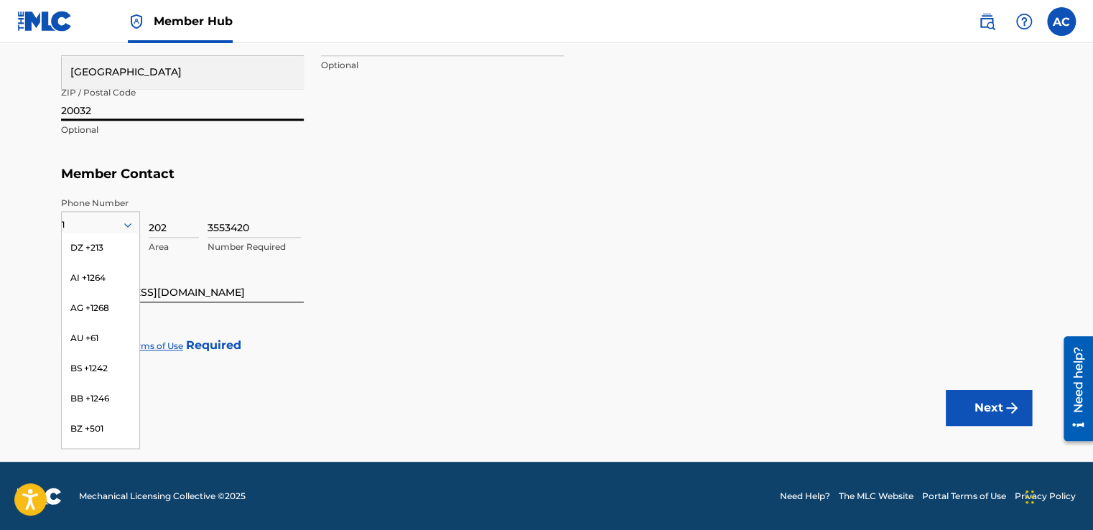
scroll to position [0, 0]
click at [94, 244] on div "US, [GEOGRAPHIC_DATA] +1" at bounding box center [101, 261] width 78 height 56
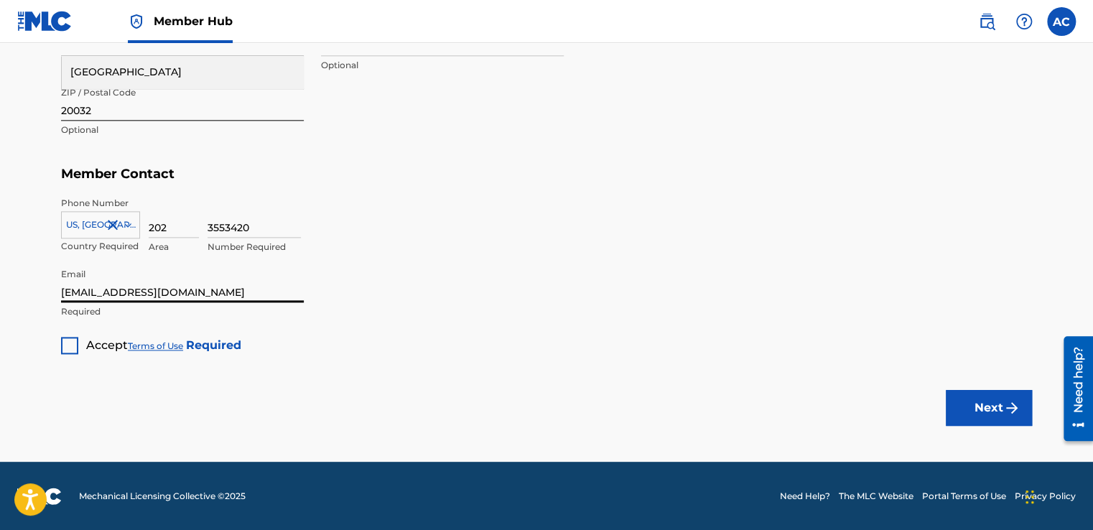
drag, startPoint x: 190, startPoint y: 292, endPoint x: 60, endPoint y: 287, distance: 130.1
type input "mspearlmusic@gmail.com"
click at [66, 340] on div at bounding box center [69, 345] width 17 height 17
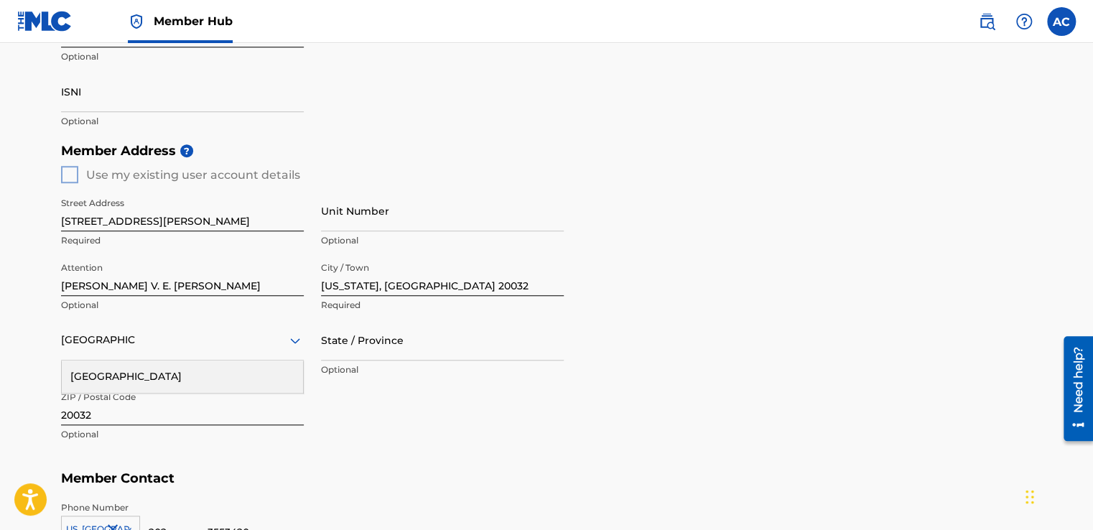
scroll to position [488, 0]
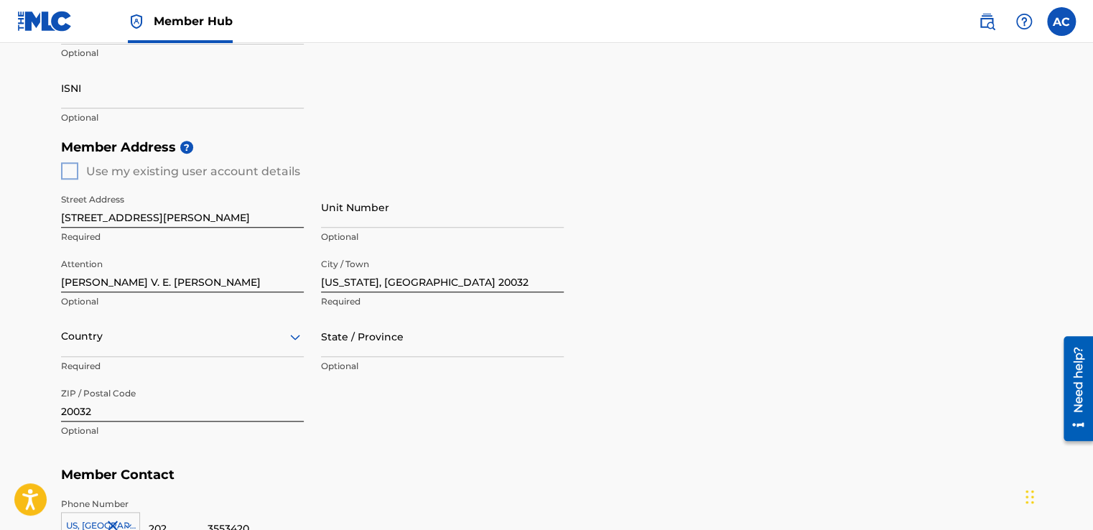
click at [293, 337] on icon at bounding box center [295, 337] width 10 height 6
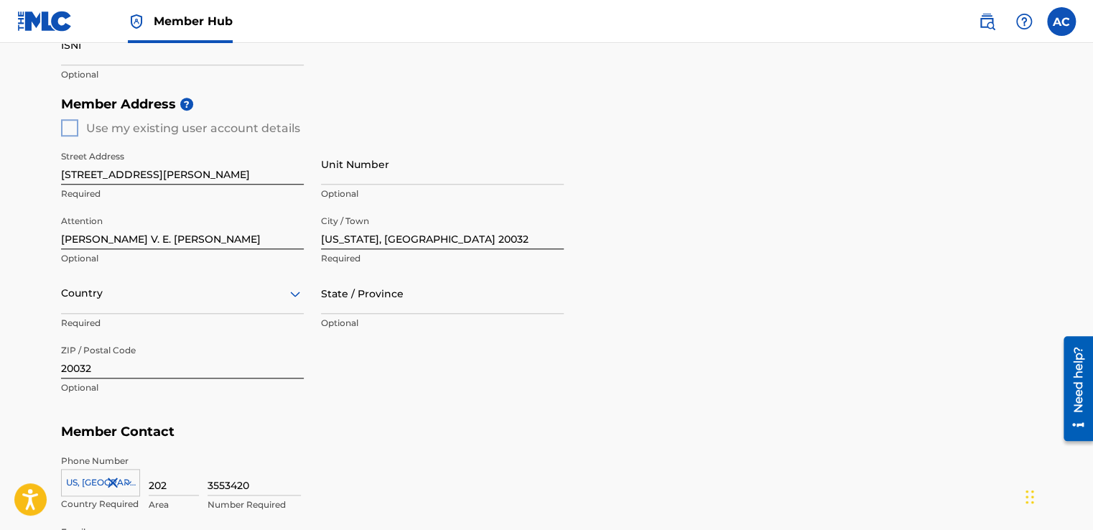
click at [296, 314] on div "option , selected. Select is focused ,type to refine list, press Down to open t…" at bounding box center [182, 293] width 243 height 41
click at [328, 306] on input "State / Province" at bounding box center [442, 293] width 243 height 41
click at [601, 301] on div "Member Address ? Use my existing user account details Street Address 935 Blakne…" at bounding box center [546, 253] width 971 height 328
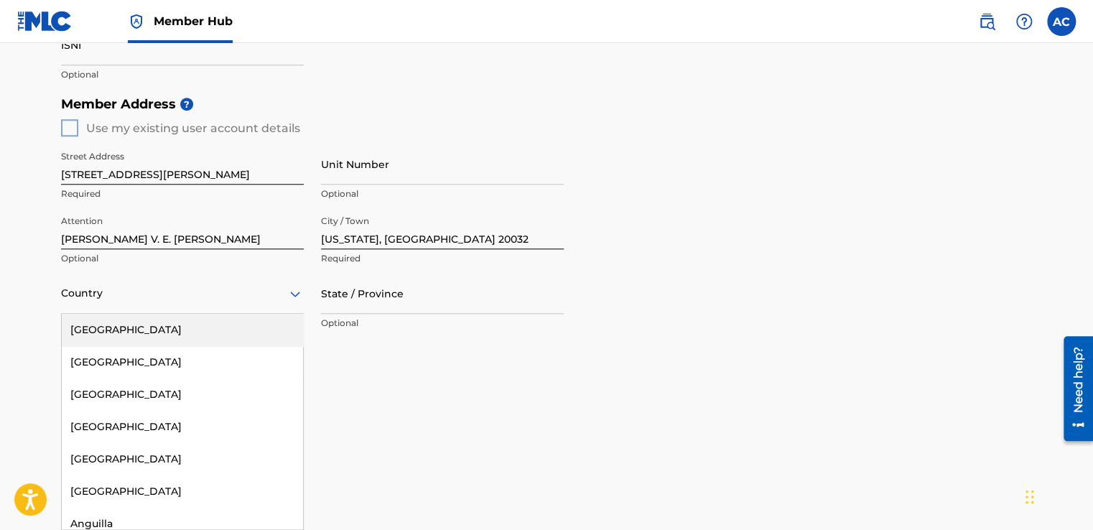
click at [293, 296] on icon at bounding box center [295, 294] width 10 height 6
click at [106, 324] on div "[GEOGRAPHIC_DATA]" at bounding box center [182, 330] width 241 height 32
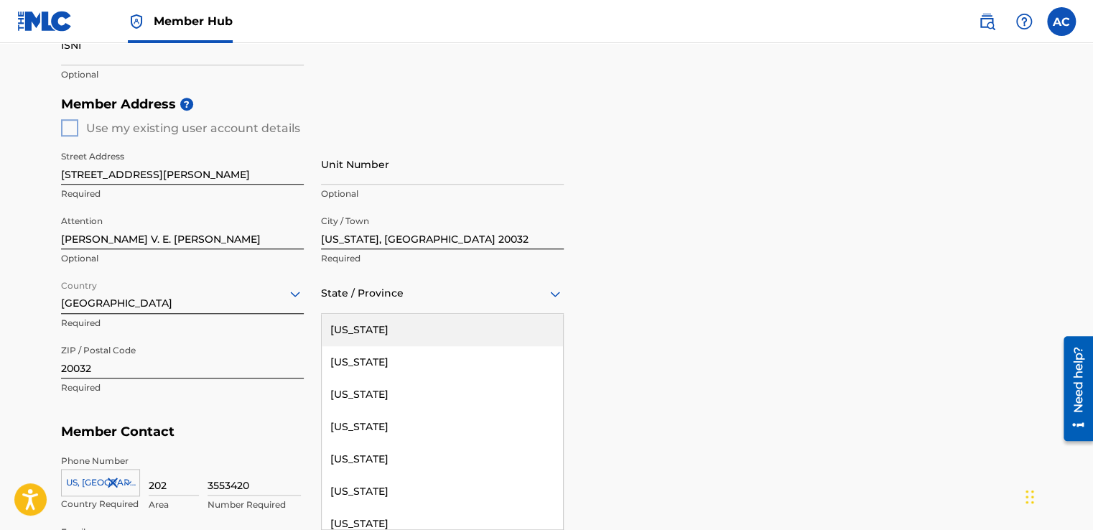
click at [333, 302] on div "State / Province" at bounding box center [442, 293] width 243 height 41
click at [555, 297] on icon at bounding box center [555, 293] width 17 height 17
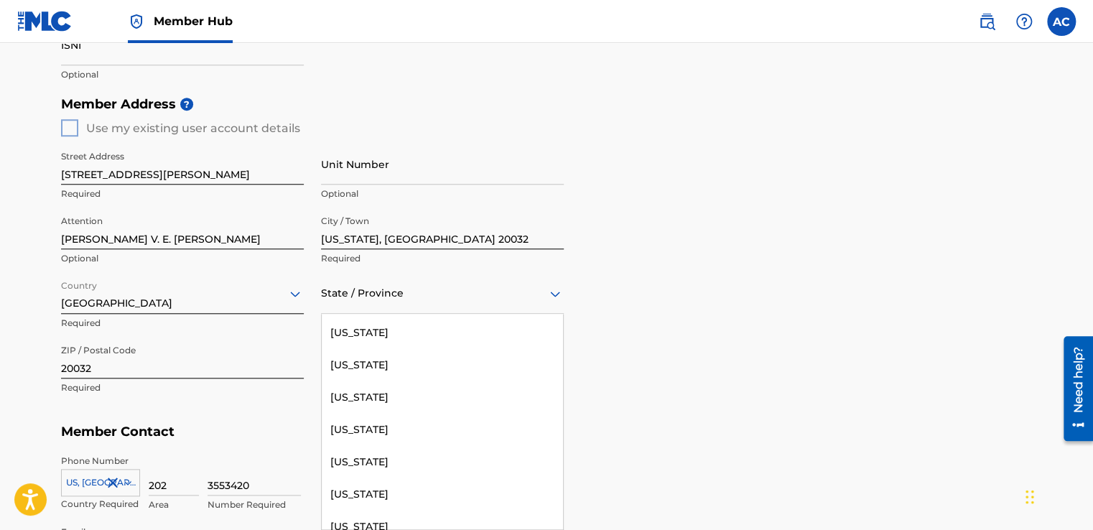
scroll to position [218, 0]
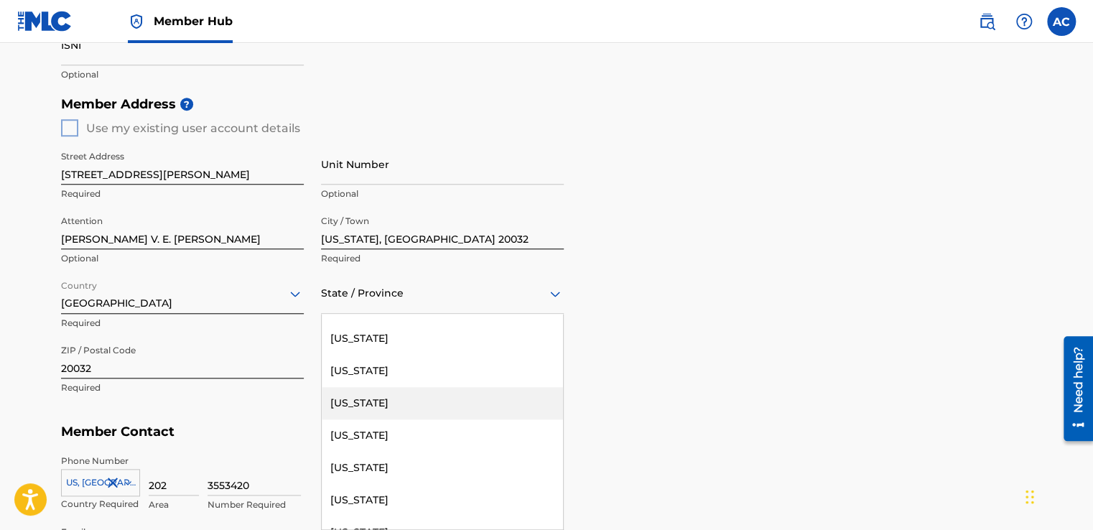
click at [397, 407] on div "[US_STATE]" at bounding box center [442, 403] width 241 height 32
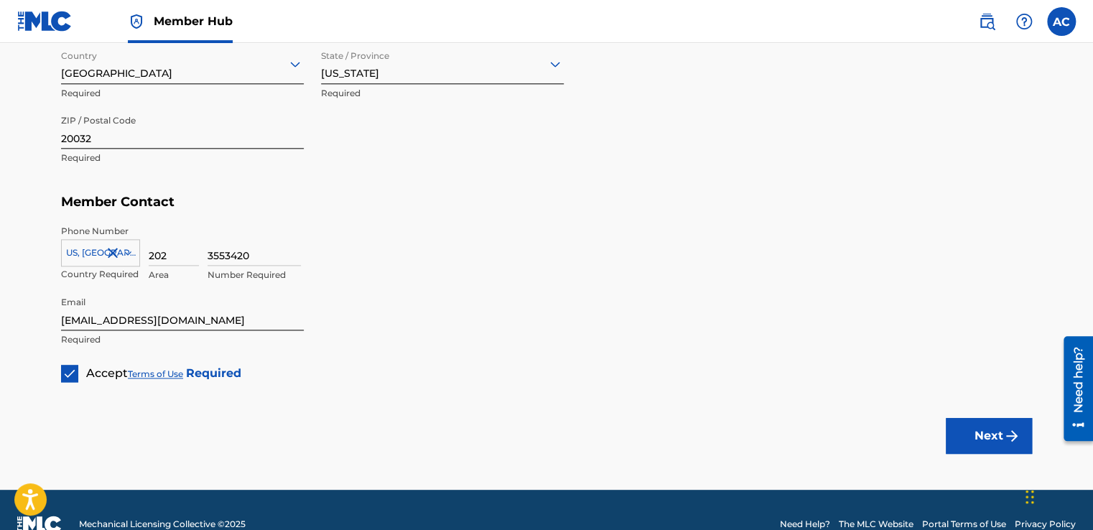
scroll to position [789, 0]
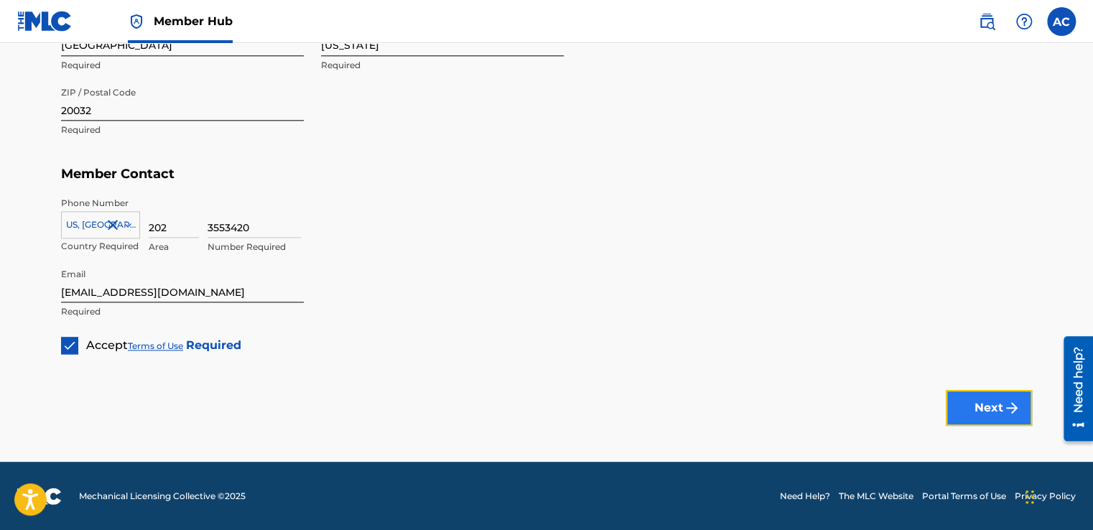
click at [983, 404] on button "Next" at bounding box center [989, 408] width 86 height 36
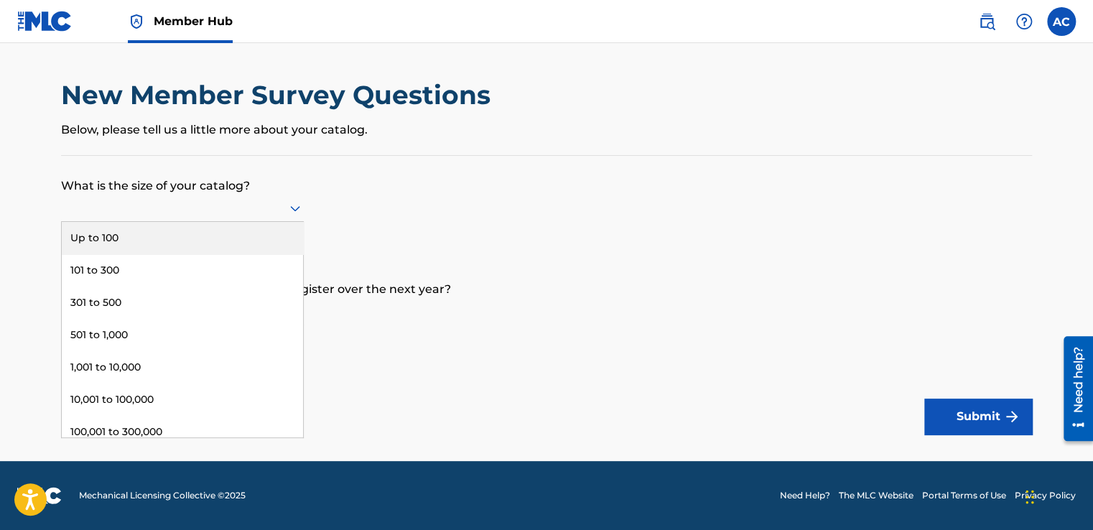
click at [106, 266] on div "101 to 300" at bounding box center [182, 270] width 241 height 32
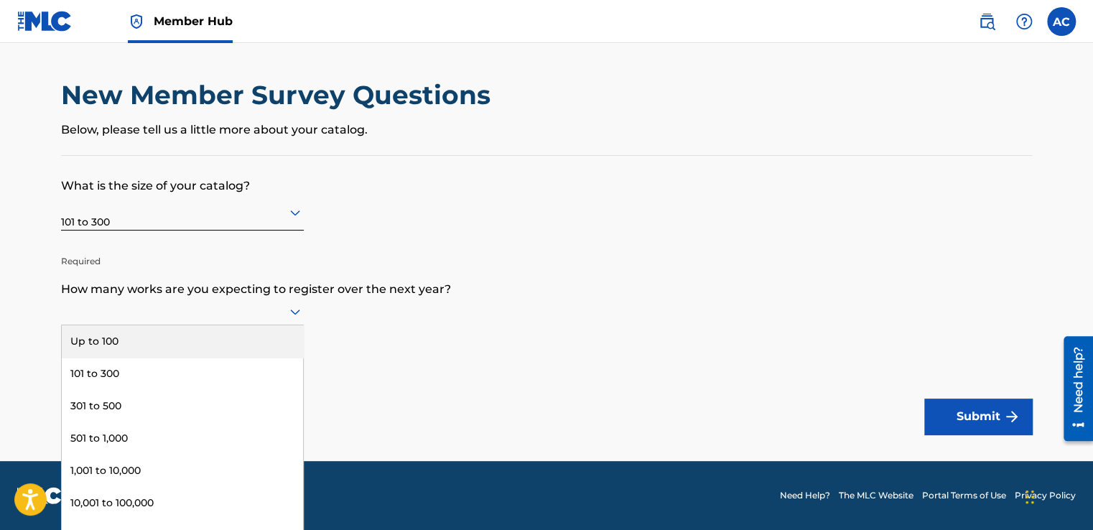
click at [125, 372] on div "101 to 300" at bounding box center [182, 374] width 241 height 32
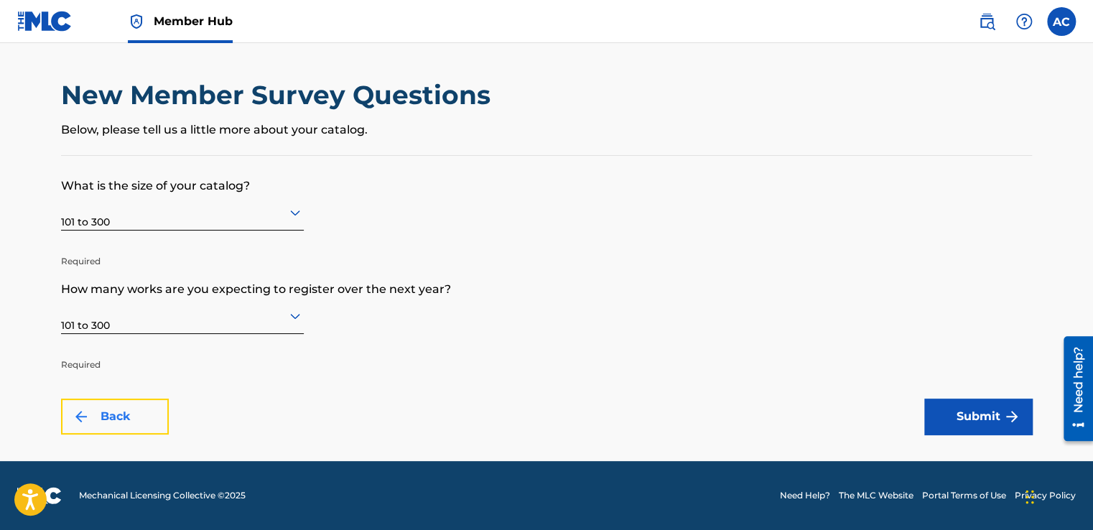
click at [129, 417] on button "Back" at bounding box center [115, 417] width 108 height 36
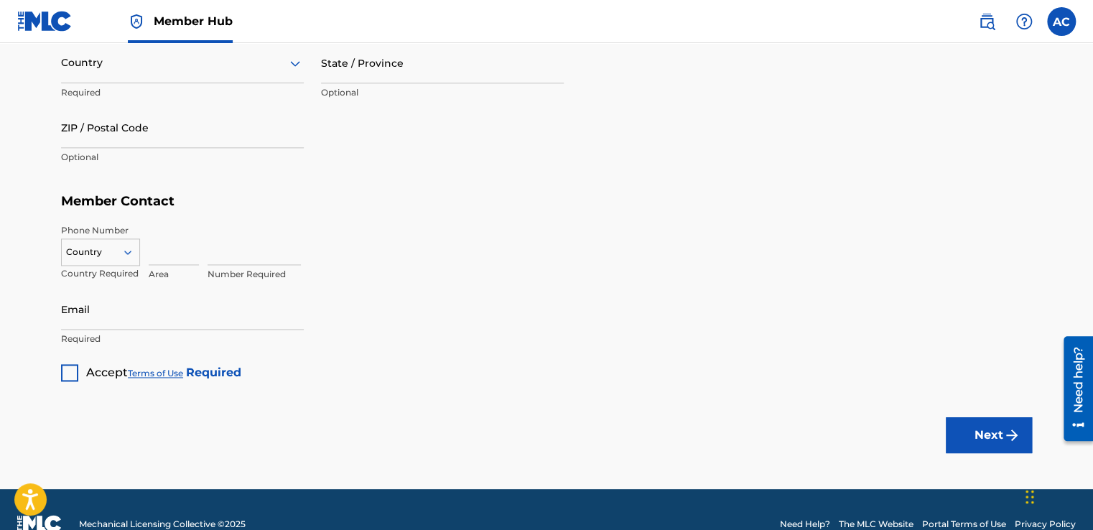
scroll to position [871, 0]
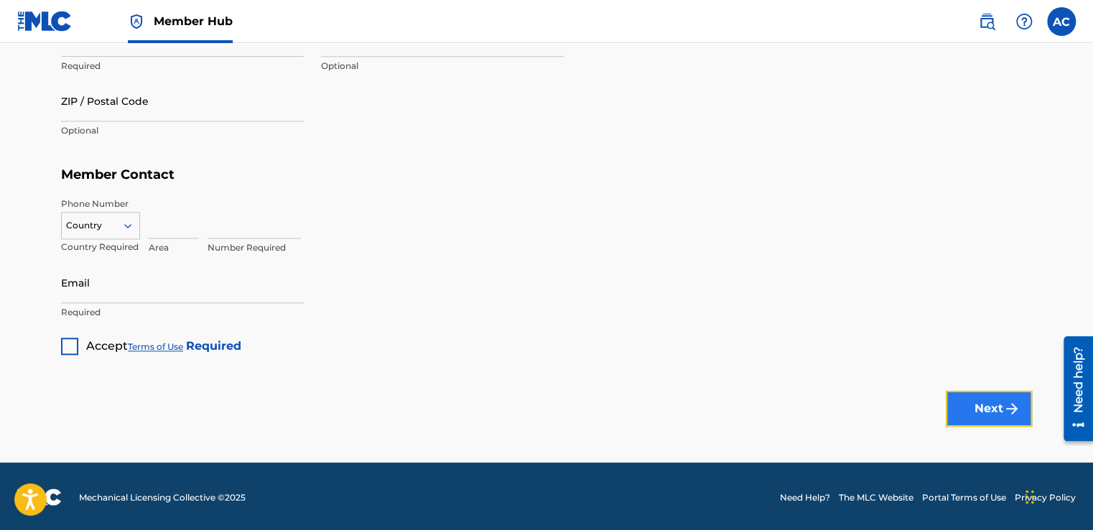
click at [997, 405] on button "Next" at bounding box center [989, 409] width 86 height 36
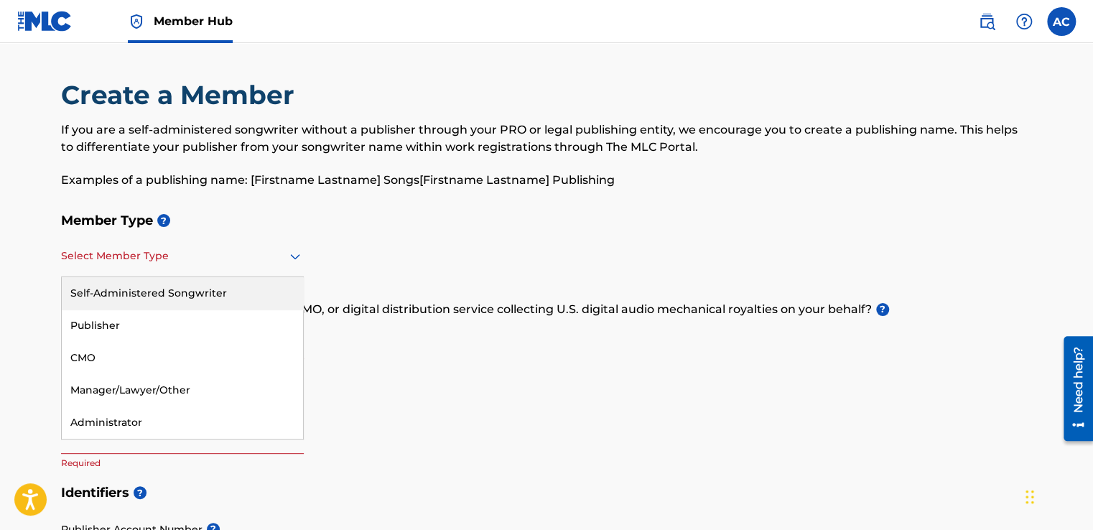
click at [103, 319] on div "Publisher" at bounding box center [182, 326] width 241 height 32
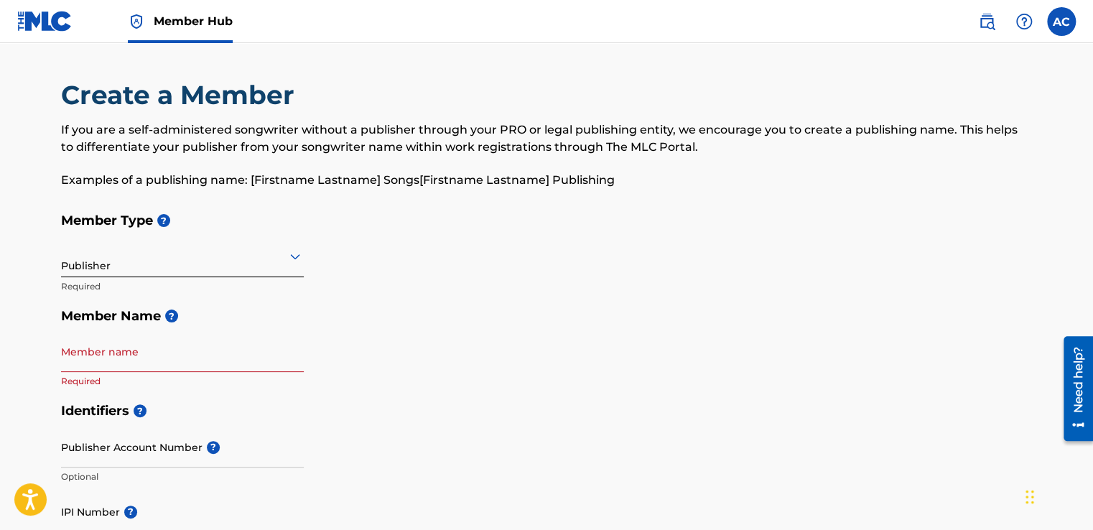
click at [118, 357] on input "Member name" at bounding box center [182, 351] width 243 height 41
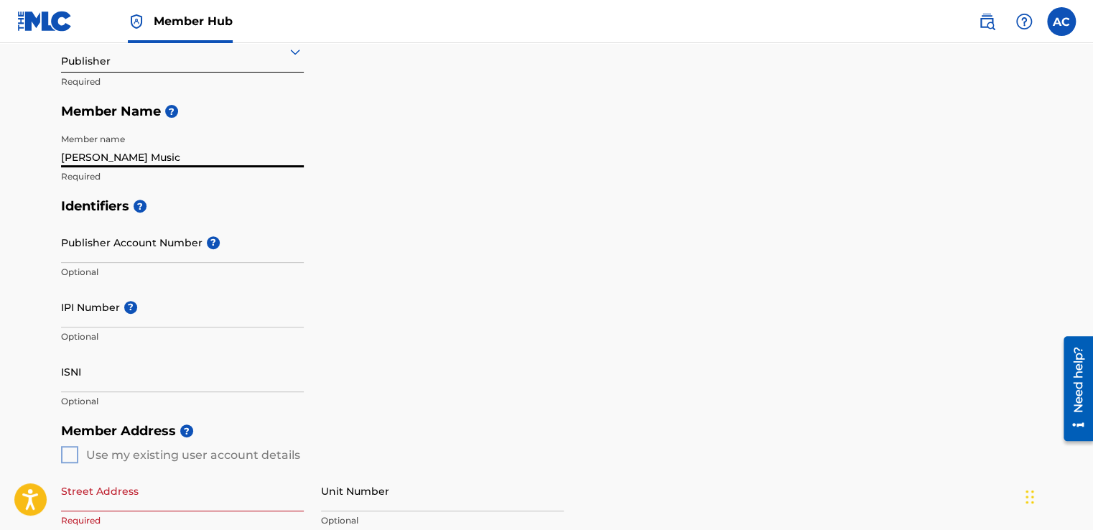
scroll to position [205, 0]
type input "Ms Pearl Music"
click at [453, 328] on div "Identifiers ? Publisher Account Number ? Optional IPI Number ? Optional ISNI Op…" at bounding box center [546, 302] width 971 height 225
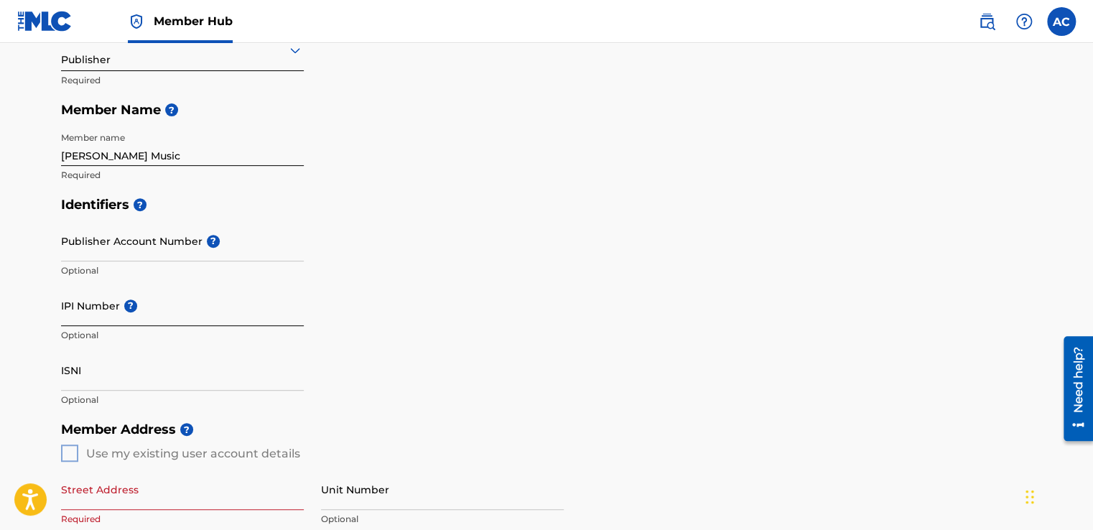
click at [101, 311] on input "IPI Number ?" at bounding box center [182, 305] width 243 height 41
type input "00620426388"
type input "[STREET_ADDRESS][PERSON_NAME]"
type input "[PERSON_NAME] V. E. [PERSON_NAME]"
type input "[US_STATE], [GEOGRAPHIC_DATA] 20032"
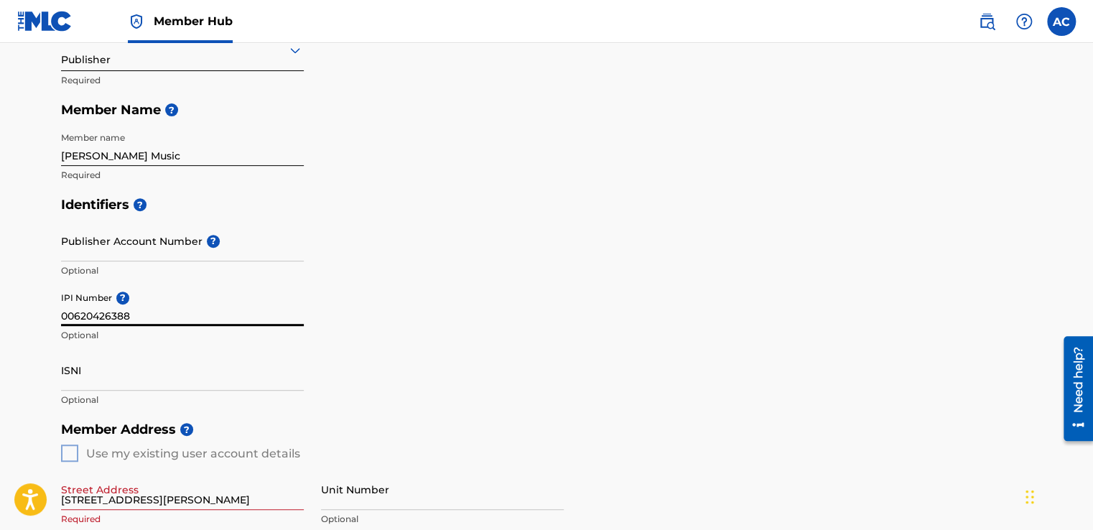
type input "20032"
type input "202"
type input "3553420"
type input "mspearlmusic@gmail.com"
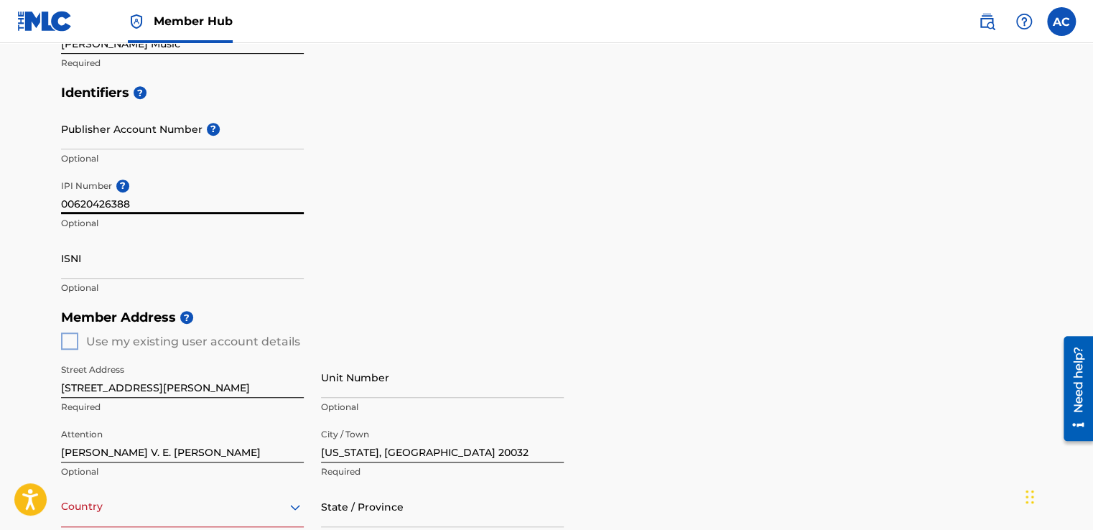
scroll to position [339, 0]
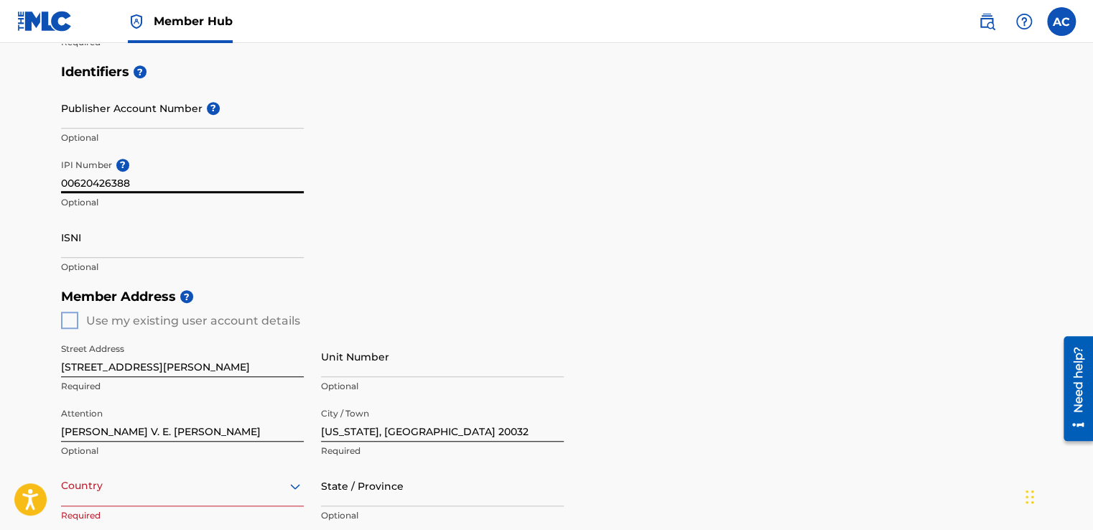
click at [73, 325] on div "Member Address ? Use my existing user account details Street Address 935 Blakne…" at bounding box center [546, 446] width 971 height 328
click at [66, 313] on div "Member Address ? Use my existing user account details Street Address 935 Blakne…" at bounding box center [546, 446] width 971 height 328
click at [64, 320] on div "Member Address ? Use my existing user account details Street Address 935 Blakne…" at bounding box center [546, 446] width 971 height 328
click at [69, 338] on input "[STREET_ADDRESS][PERSON_NAME]" at bounding box center [182, 356] width 243 height 41
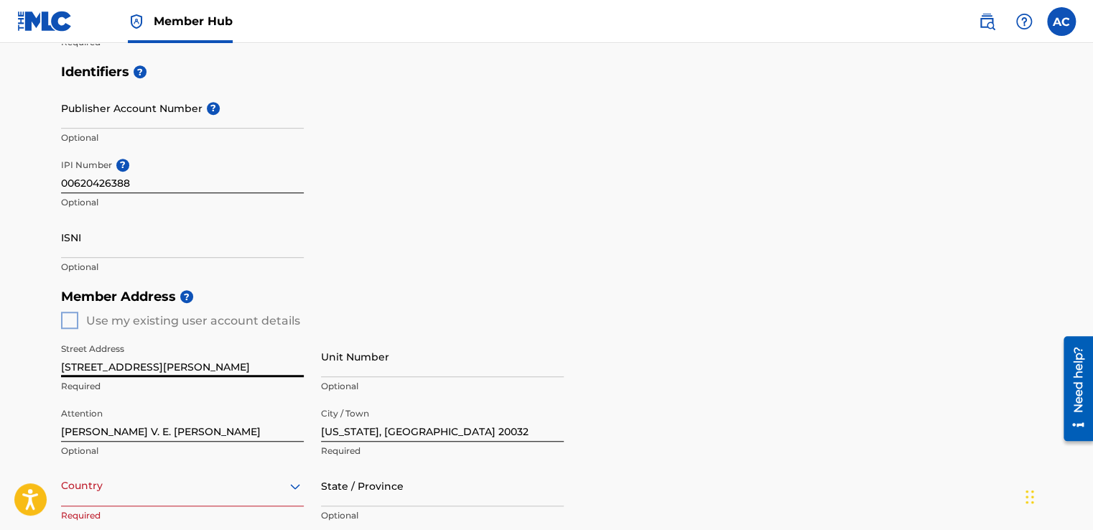
click at [325, 282] on h5 "Member Address ?" at bounding box center [546, 297] width 971 height 31
click at [75, 318] on div "Member Address ? Use my existing user account details Street Address 935 Blakne…" at bounding box center [546, 446] width 971 height 328
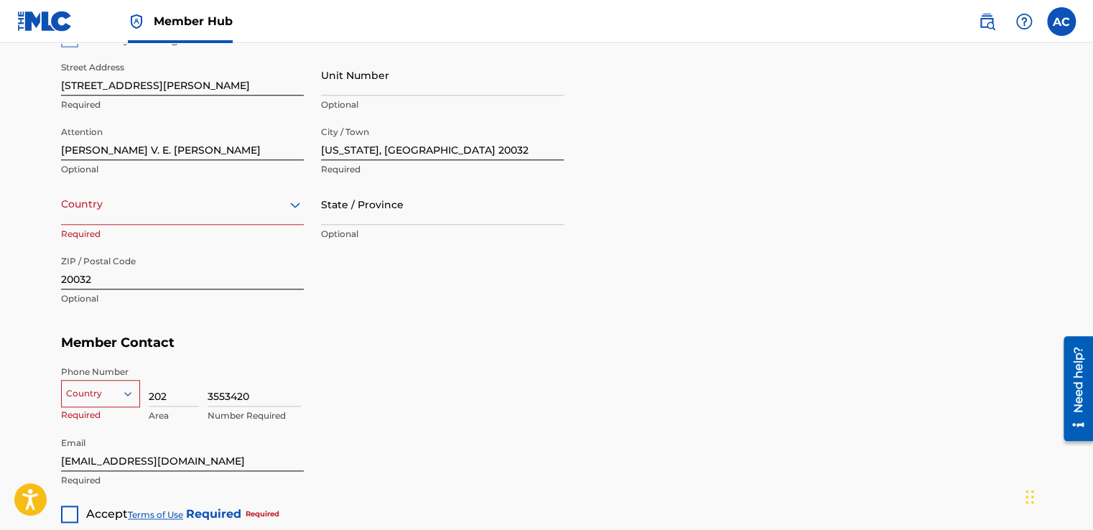
scroll to position [621, 0]
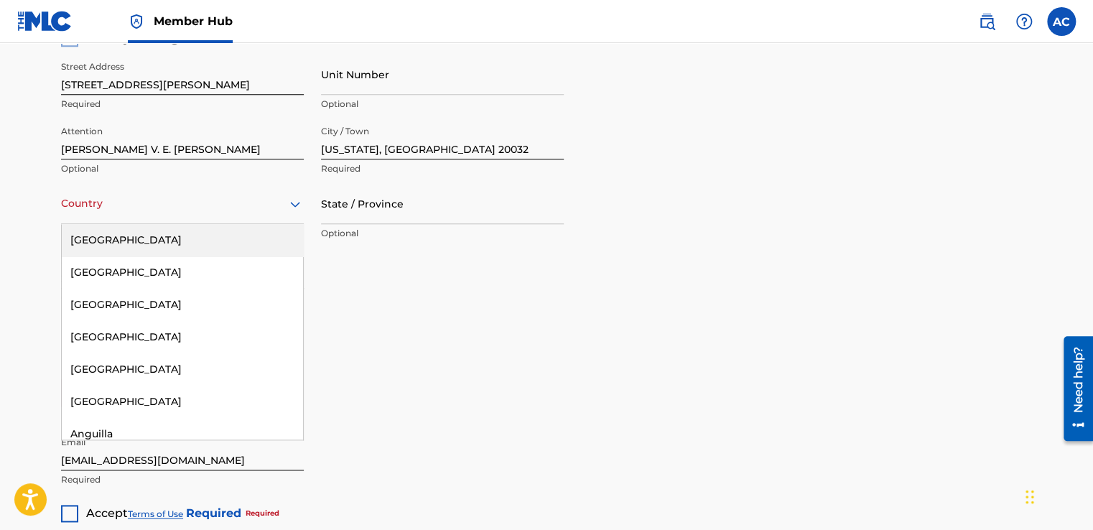
click at [121, 241] on div "[GEOGRAPHIC_DATA]" at bounding box center [182, 240] width 241 height 32
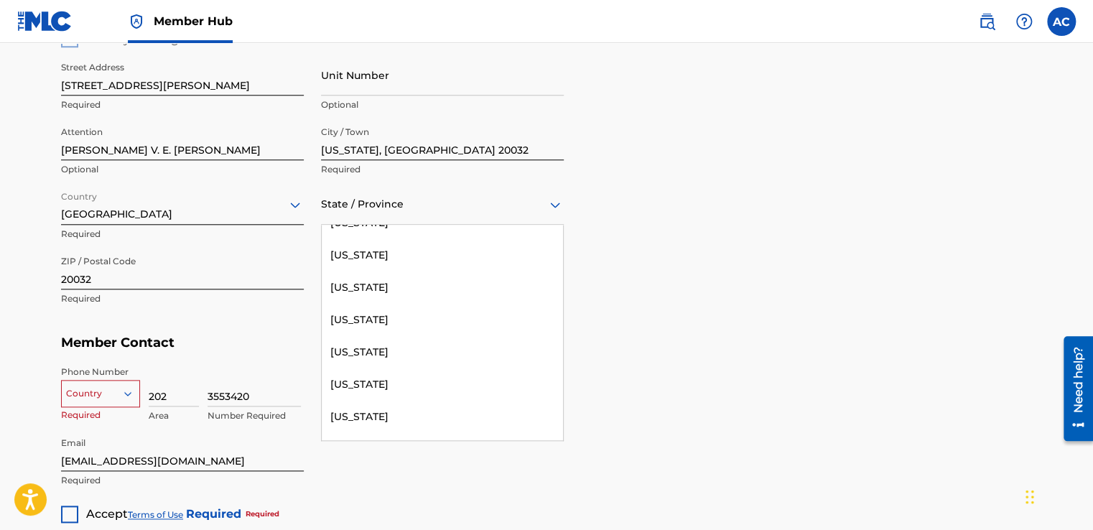
scroll to position [244, 0]
click at [423, 280] on div "[US_STATE]" at bounding box center [442, 288] width 241 height 32
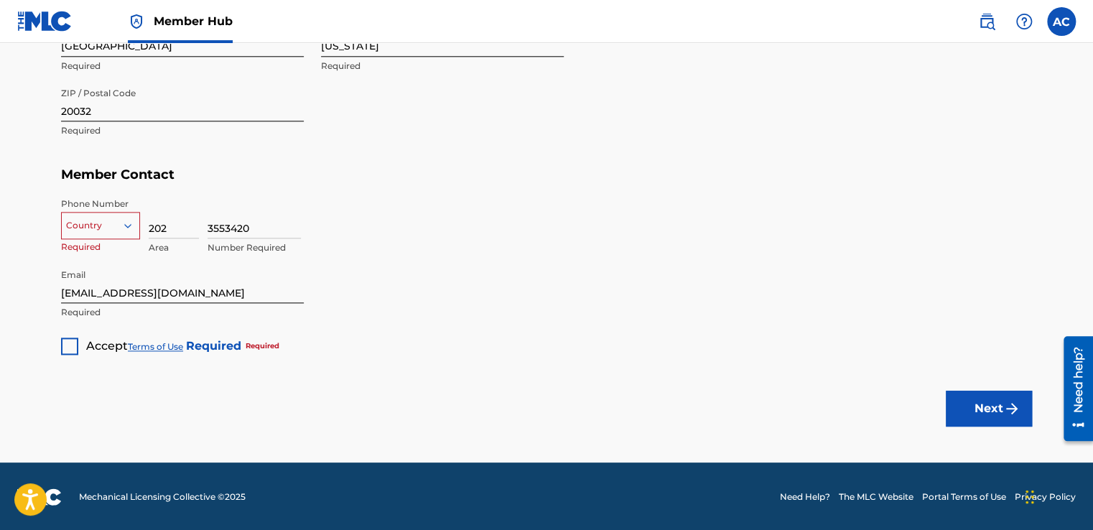
scroll to position [789, 0]
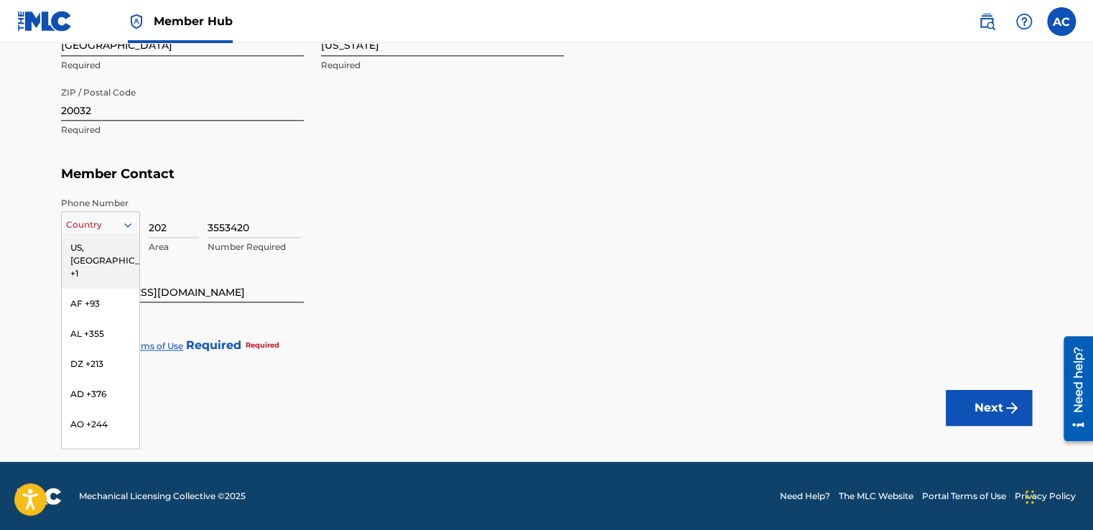
click at [75, 239] on div "US, [GEOGRAPHIC_DATA] +1" at bounding box center [101, 261] width 78 height 56
click at [92, 375] on div "FR +33" at bounding box center [101, 386] width 78 height 30
click at [77, 246] on div "US, [GEOGRAPHIC_DATA] +1" at bounding box center [101, 261] width 78 height 56
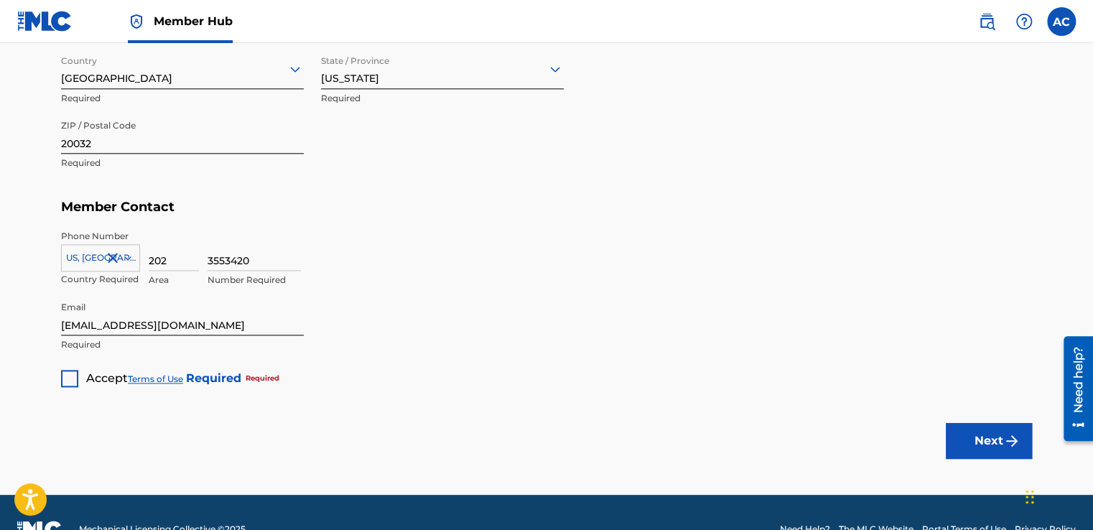
scroll to position [789, 0]
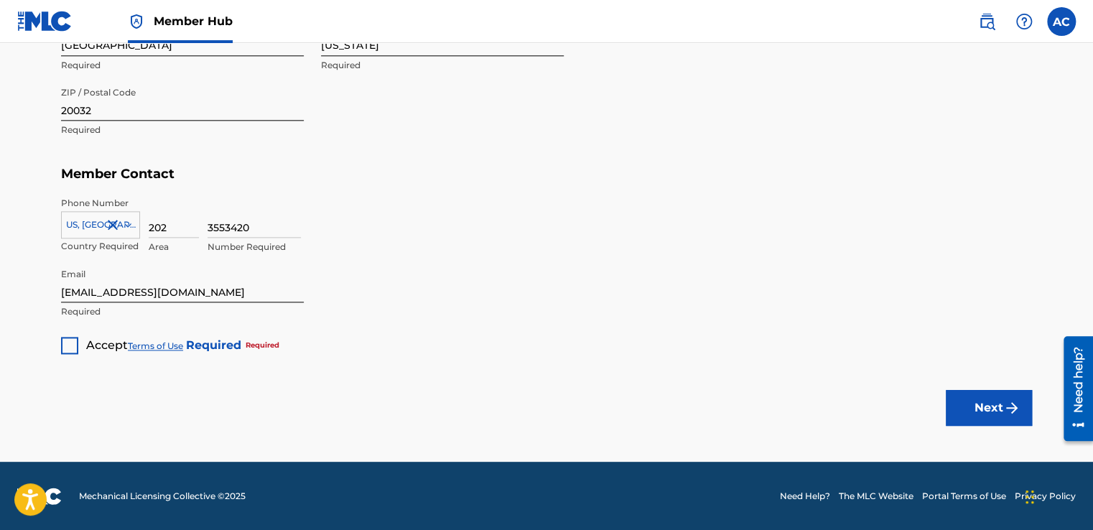
click at [73, 345] on div at bounding box center [69, 345] width 17 height 17
click at [975, 410] on button "Next" at bounding box center [989, 408] width 86 height 36
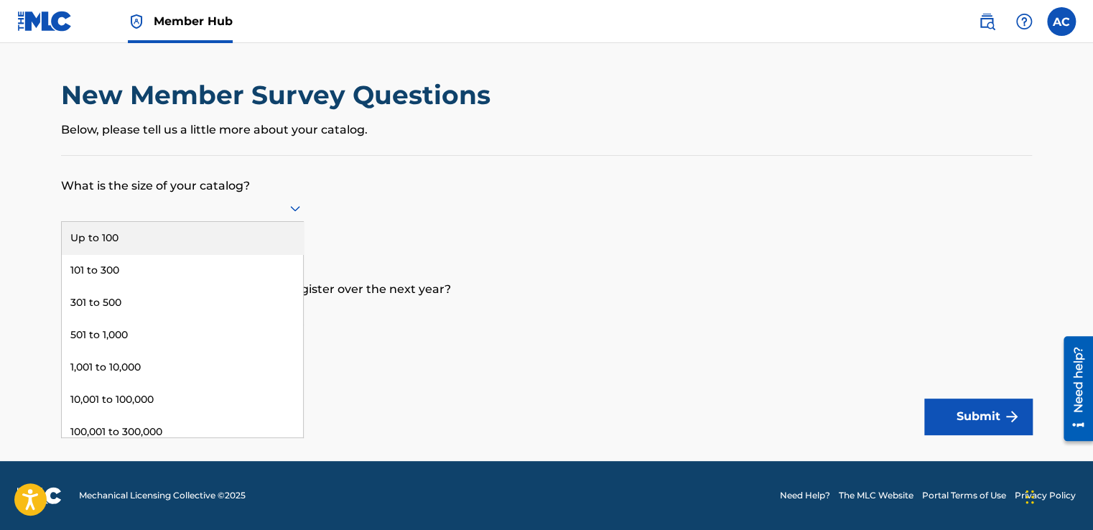
click at [103, 271] on div "101 to 300" at bounding box center [182, 270] width 241 height 32
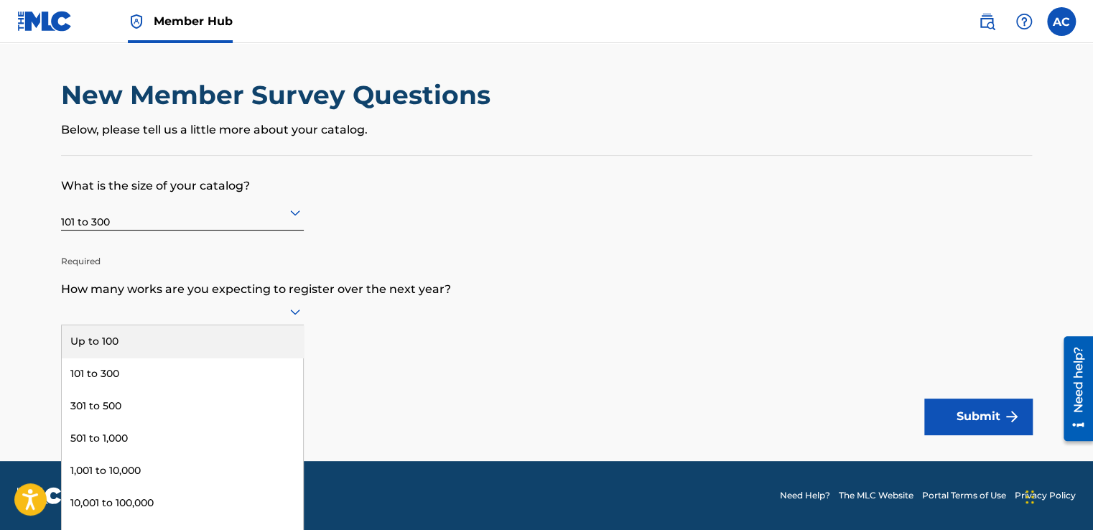
click at [116, 372] on div "101 to 300" at bounding box center [182, 374] width 241 height 32
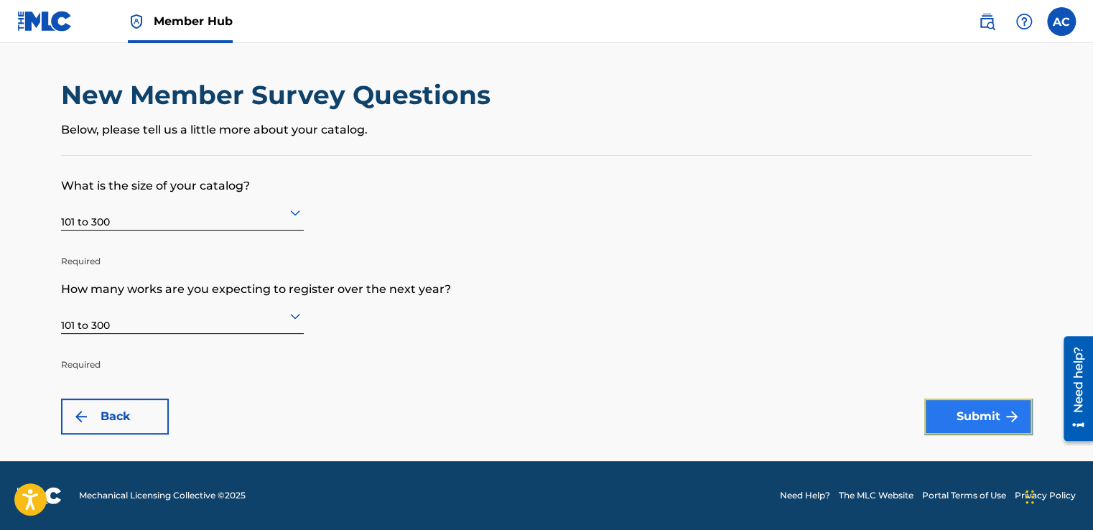
click at [980, 417] on button "Submit" at bounding box center [978, 417] width 108 height 36
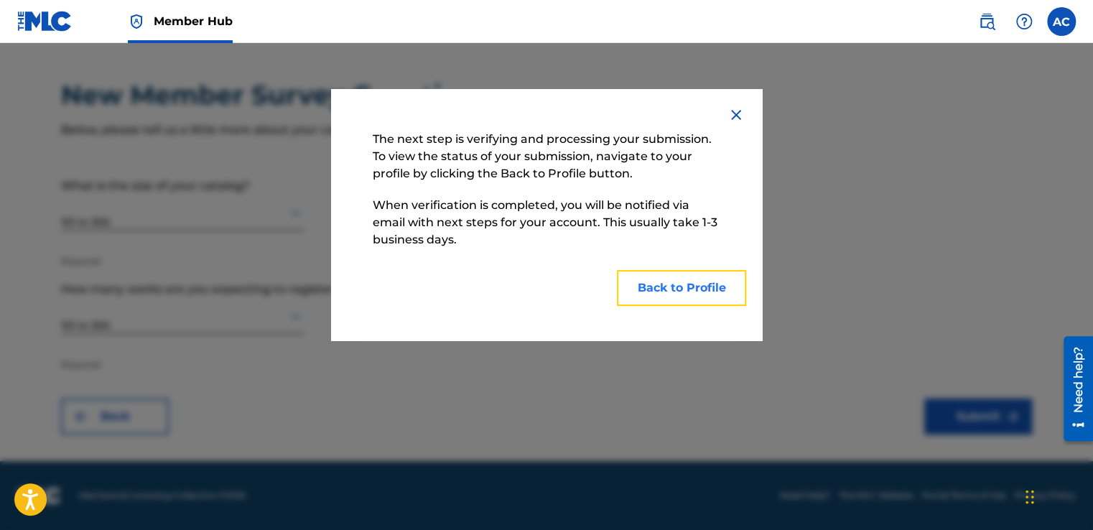
click at [695, 284] on button "Back to Profile" at bounding box center [681, 288] width 129 height 36
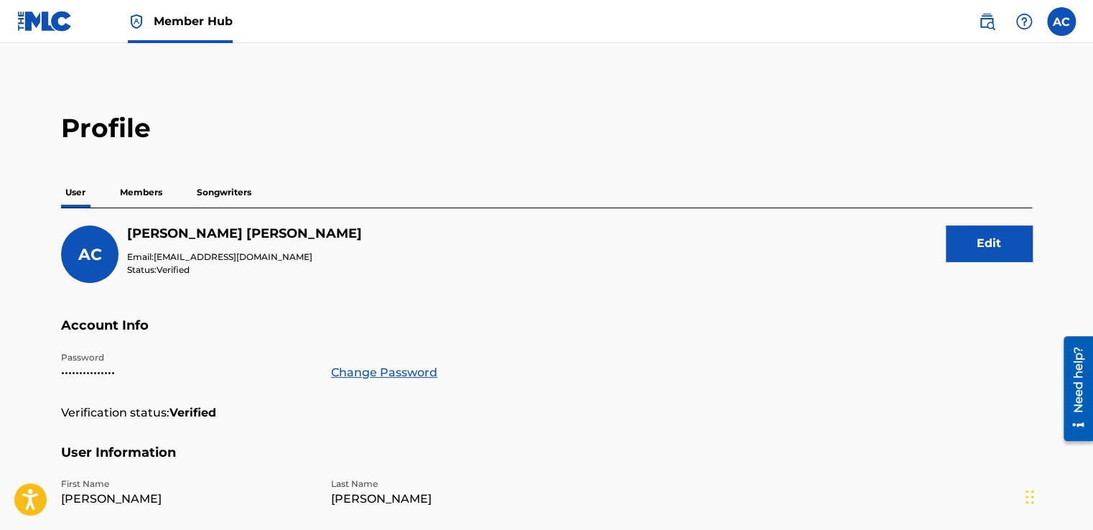
click at [143, 177] on p "Members" at bounding box center [141, 192] width 51 height 30
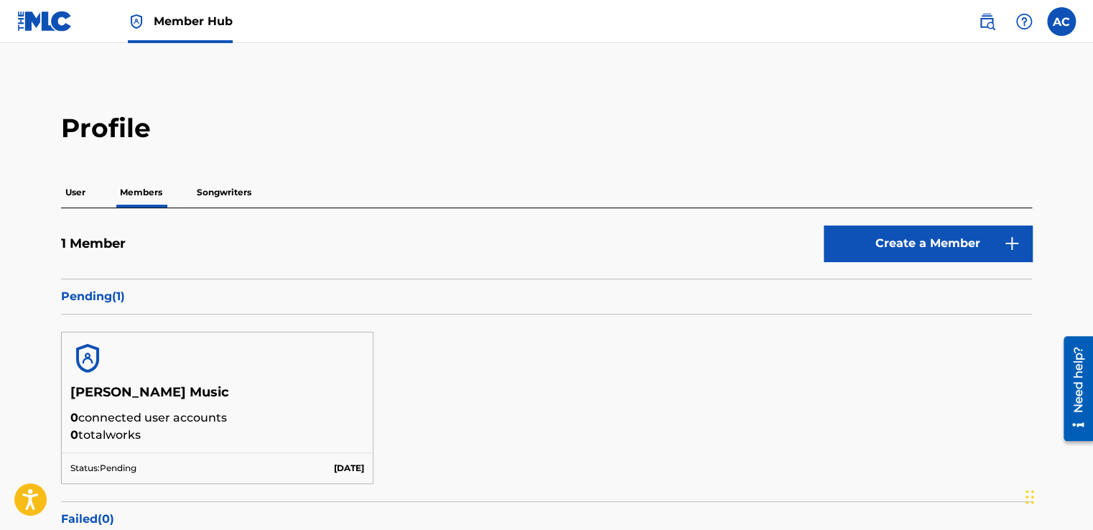
click at [230, 200] on p "Songwriters" at bounding box center [224, 192] width 63 height 30
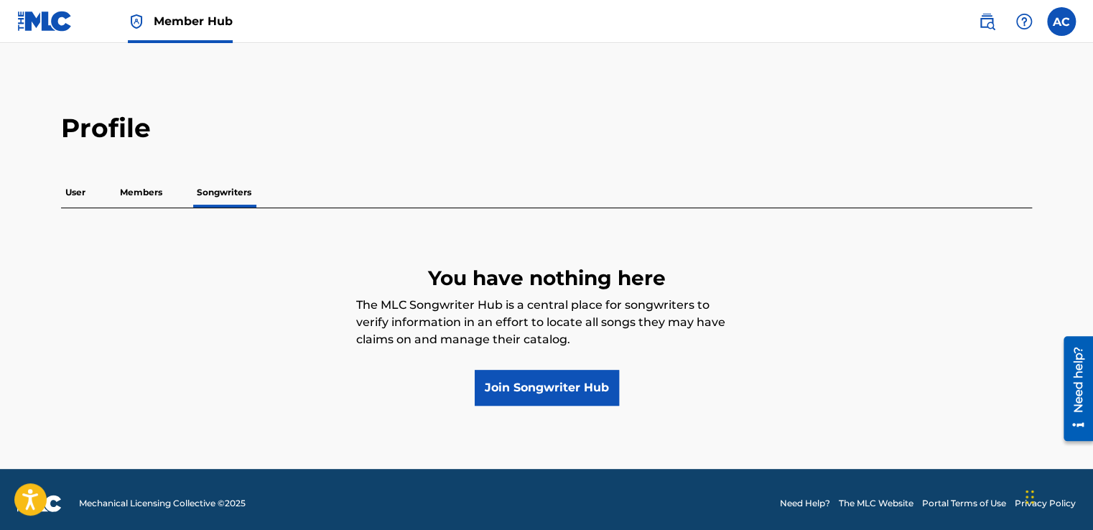
click at [74, 202] on p "User" at bounding box center [75, 192] width 29 height 30
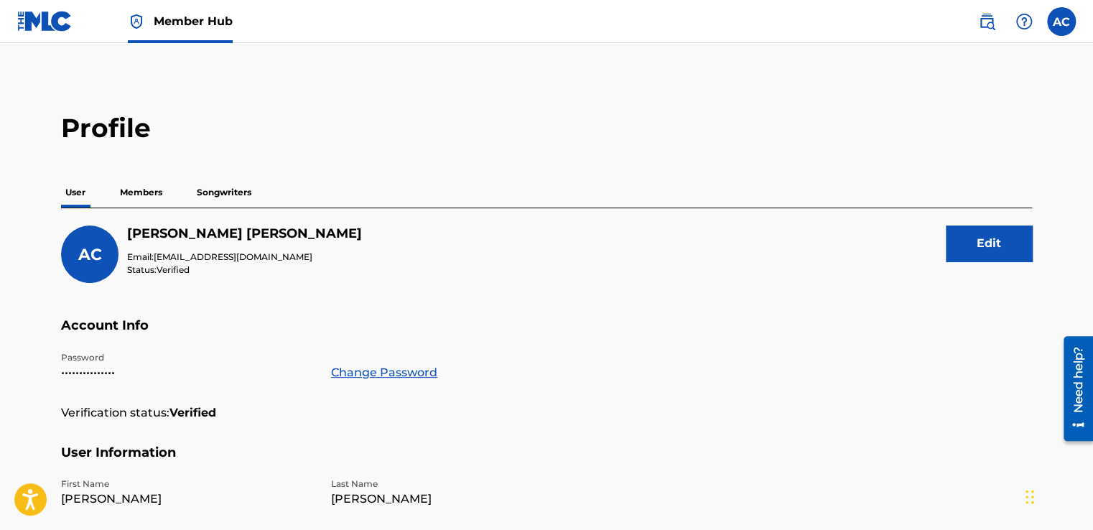
click at [147, 191] on p "Members" at bounding box center [141, 192] width 51 height 30
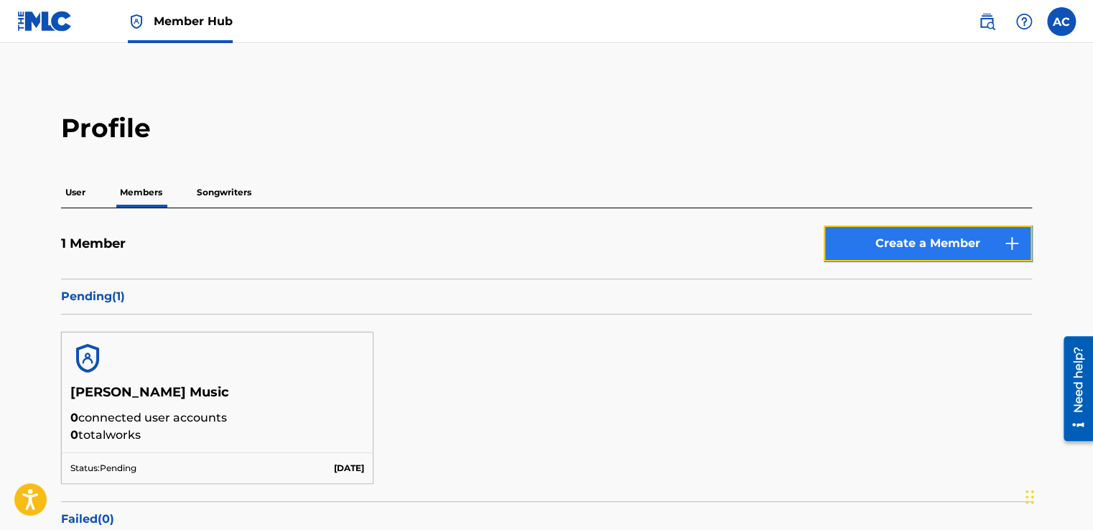
click at [947, 244] on link "Create a Member" at bounding box center [928, 244] width 208 height 36
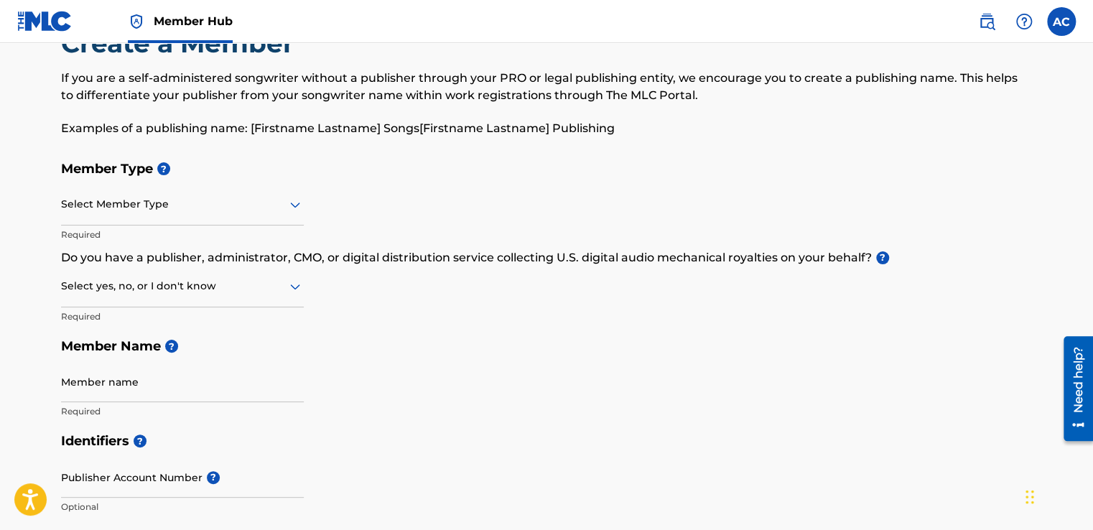
scroll to position [60, 0]
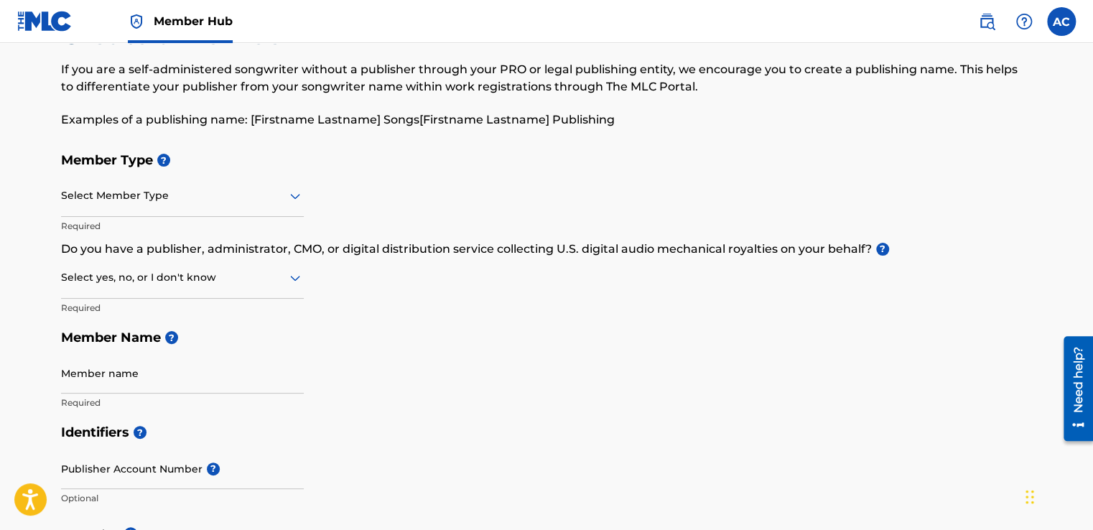
click at [609, 32] on nav "Member Hub AC AC Alston Cyrus avecmusic@yahoo.com Notification Preferences Prof…" at bounding box center [546, 21] width 1093 height 43
